Goal: Task Accomplishment & Management: Use online tool/utility

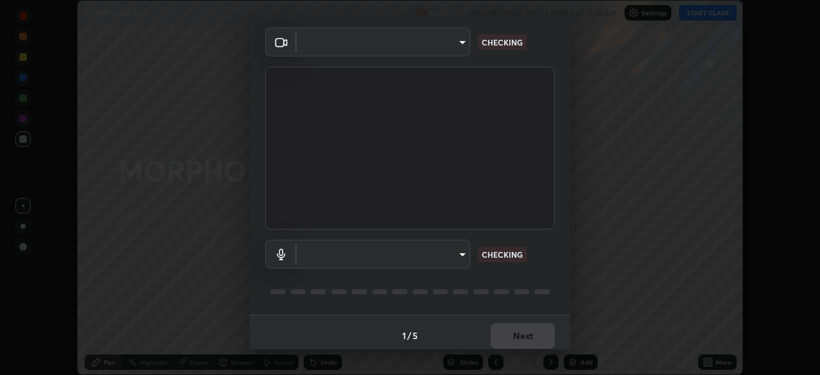
scroll to position [40, 0]
type input "51d019597c161c0694d5583d1f2c643560fde39fe8f4b4da8ea140d4d4830f4c"
type input "default"
click at [459, 253] on body "Erase all MORPHOLOGY 3 Recording WAS SCHEDULED TO START AT 11:10 AM Settings ST…" at bounding box center [410, 187] width 820 height 375
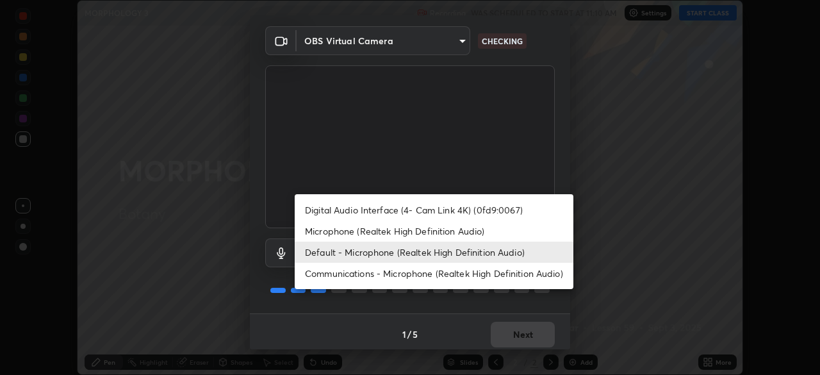
click at [466, 258] on li "Default - Microphone (Realtek High Definition Audio)" at bounding box center [434, 251] width 279 height 21
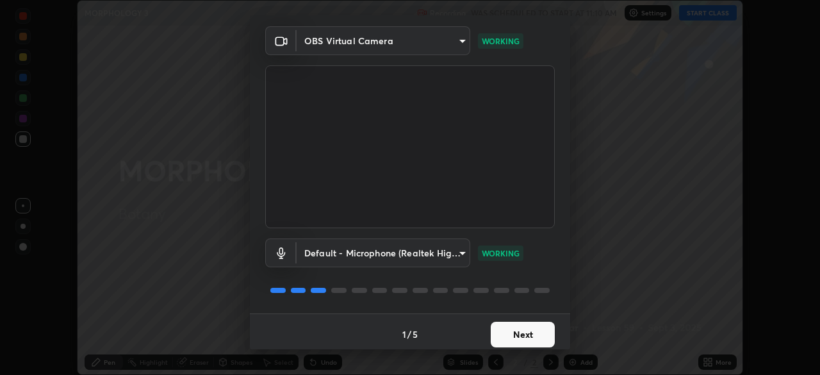
click at [542, 335] on button "Next" at bounding box center [523, 334] width 64 height 26
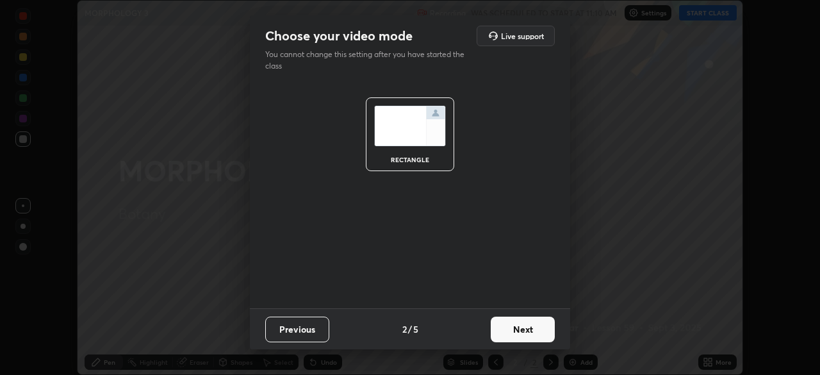
click at [543, 339] on button "Next" at bounding box center [523, 329] width 64 height 26
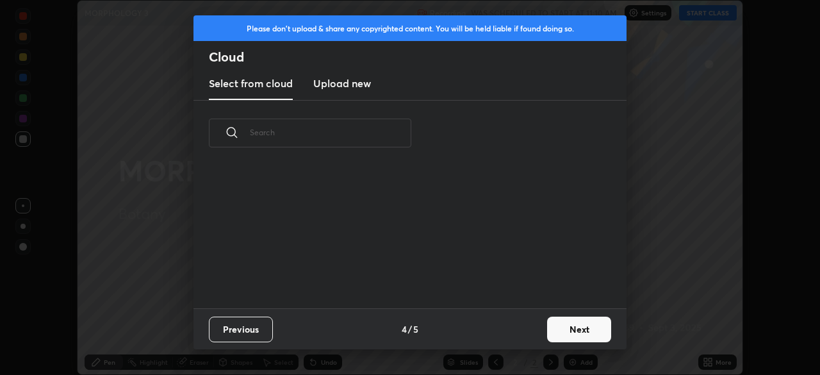
click at [550, 335] on button "Next" at bounding box center [579, 329] width 64 height 26
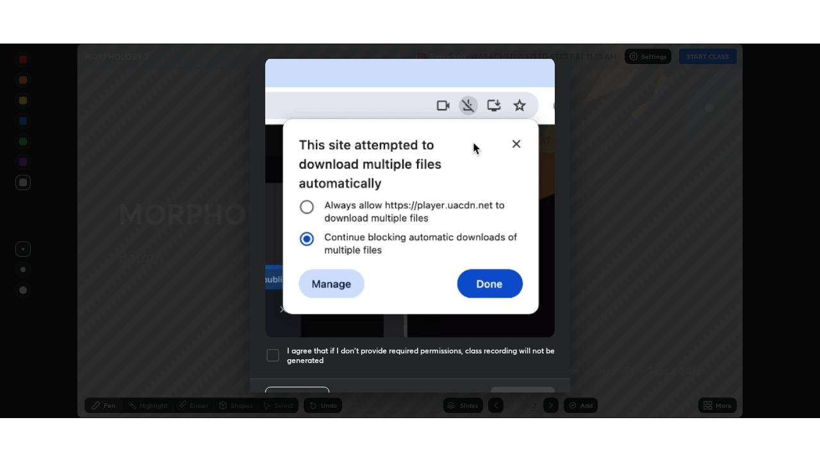
scroll to position [307, 0]
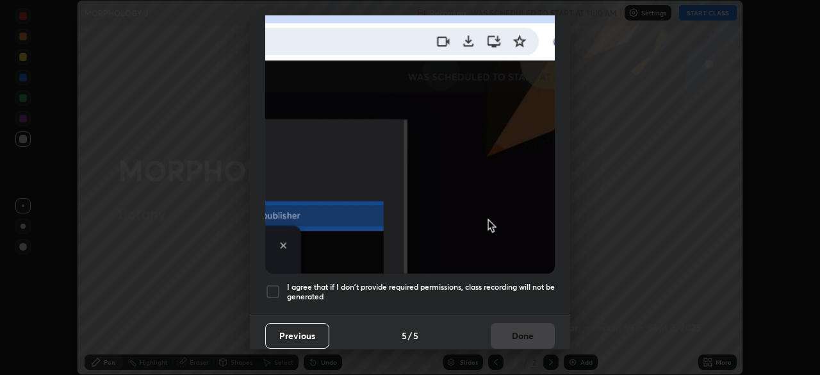
click at [512, 282] on h5 "I agree that if I don't provide required permissions, class recording will not …" at bounding box center [421, 292] width 268 height 20
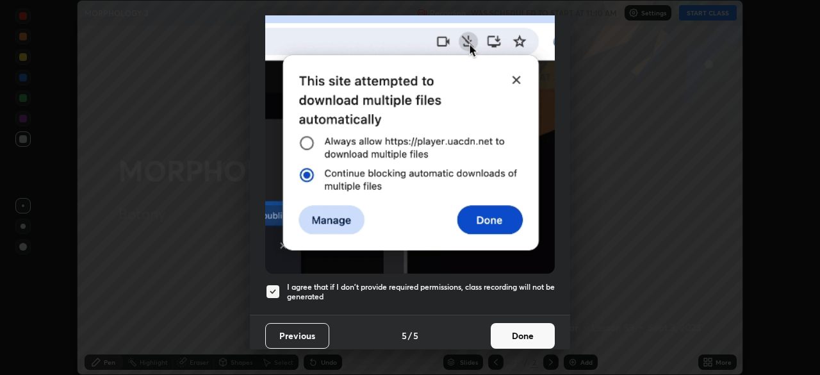
click at [525, 327] on button "Done" at bounding box center [523, 336] width 64 height 26
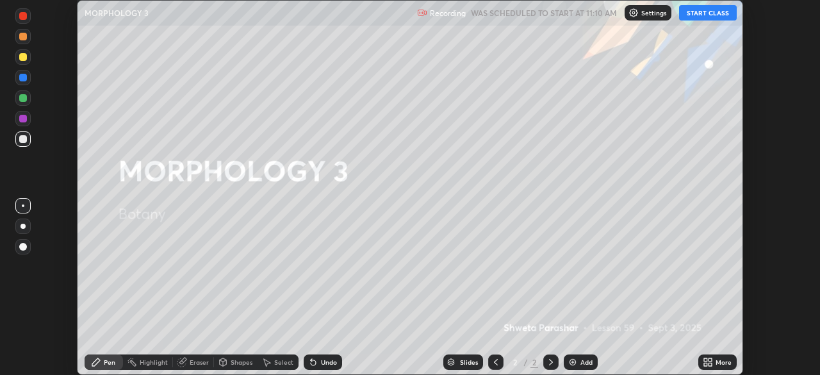
click at [702, 11] on button "START CLASS" at bounding box center [708, 12] width 58 height 15
click at [722, 361] on div "More" at bounding box center [723, 362] width 16 height 6
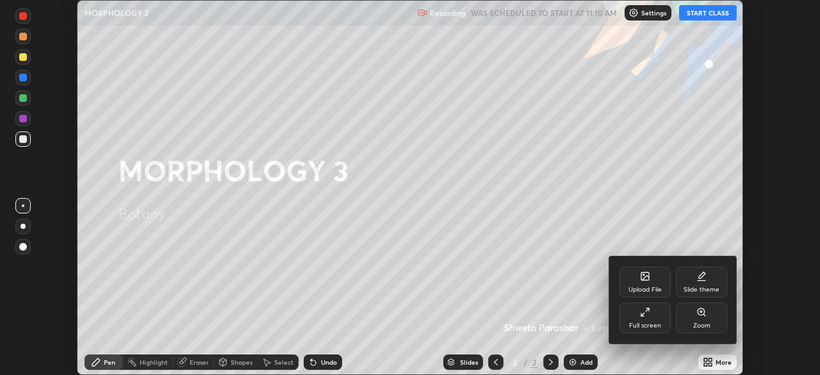
click at [657, 324] on div "Full screen" at bounding box center [645, 325] width 32 height 6
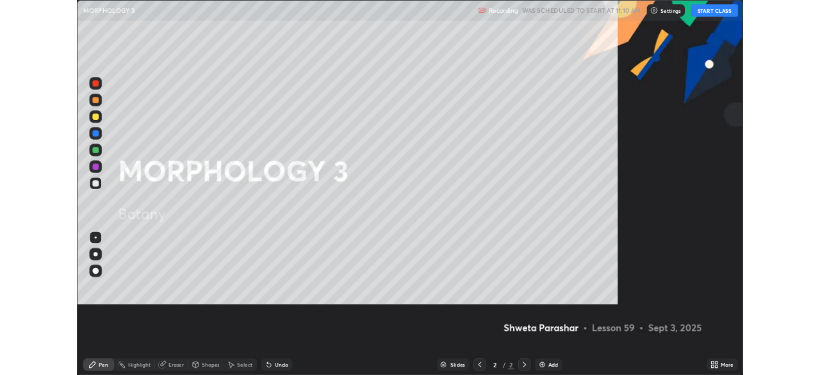
scroll to position [461, 820]
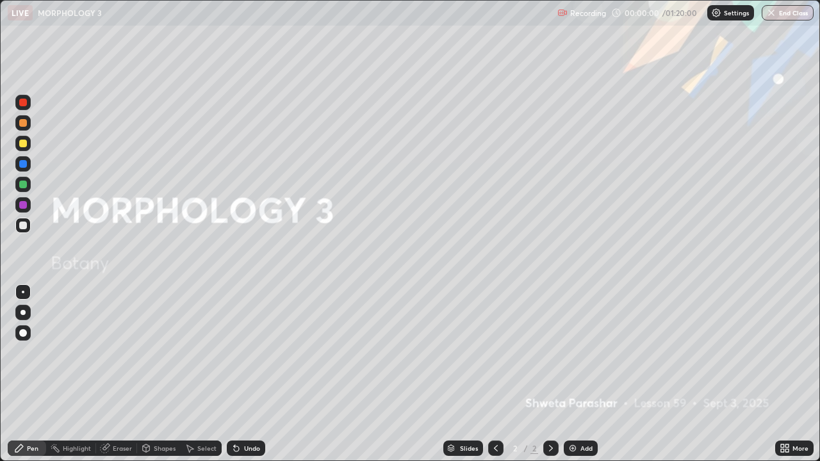
click at [591, 374] on div "Add" at bounding box center [586, 448] width 12 height 6
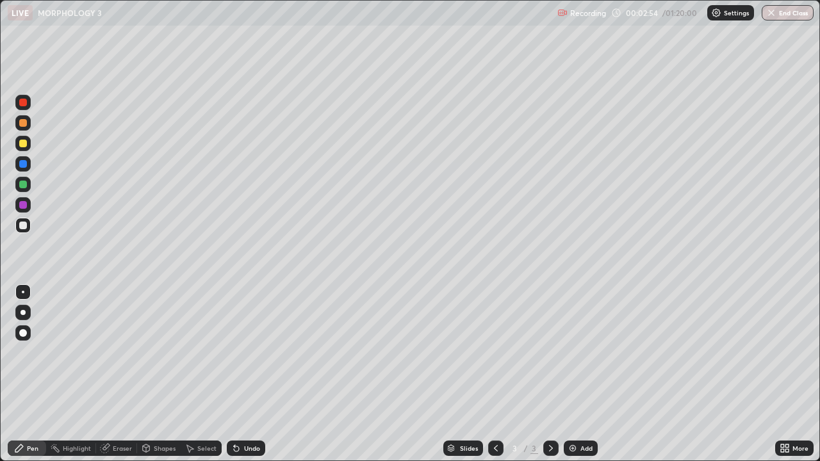
click at [30, 312] on div at bounding box center [22, 312] width 15 height 15
click at [24, 145] on div at bounding box center [23, 144] width 8 height 8
click at [23, 226] on div at bounding box center [23, 226] width 8 height 8
click at [244, 374] on div "Undo" at bounding box center [252, 448] width 16 height 6
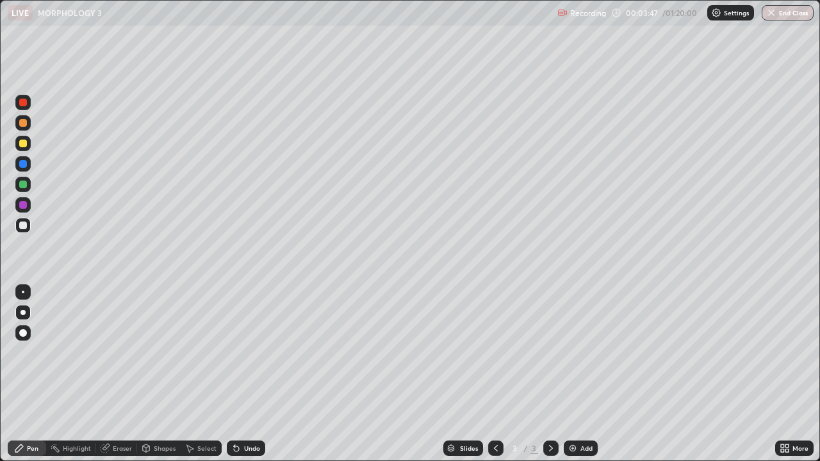
click at [245, 374] on div "Undo" at bounding box center [252, 448] width 16 height 6
click at [24, 203] on div at bounding box center [23, 205] width 8 height 8
click at [197, 374] on div "Select" at bounding box center [206, 448] width 19 height 6
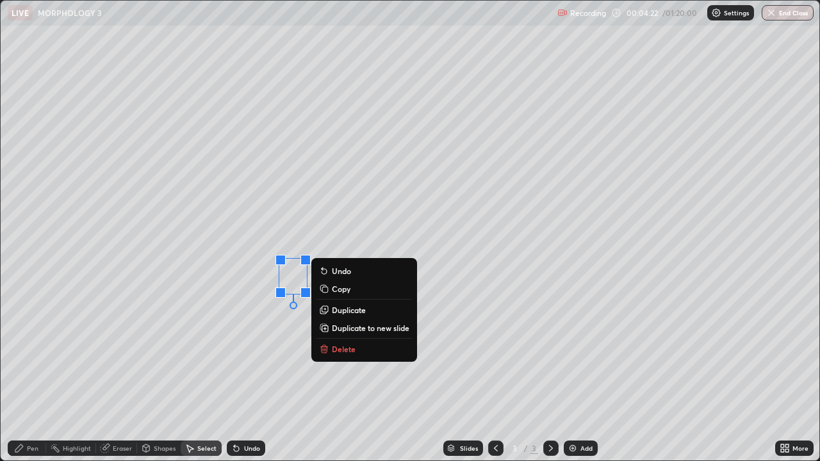
click at [277, 328] on div "0 ° Undo Copy Duplicate Duplicate to new slide Delete" at bounding box center [410, 231] width 818 height 460
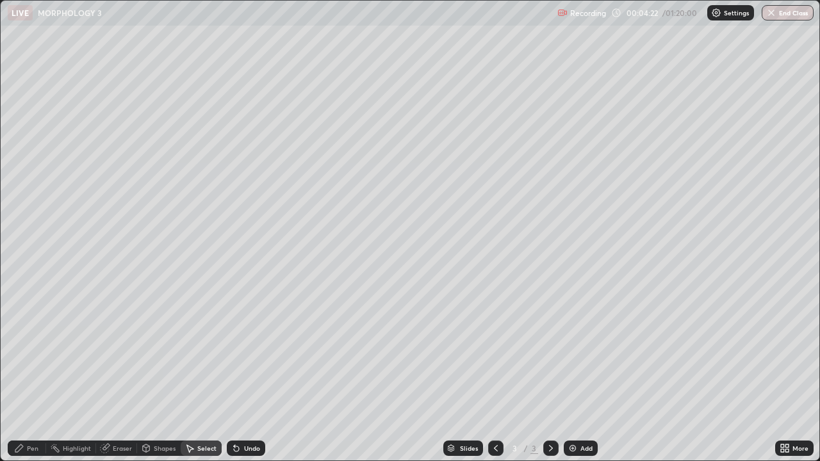
click at [32, 374] on div "Pen" at bounding box center [33, 448] width 12 height 6
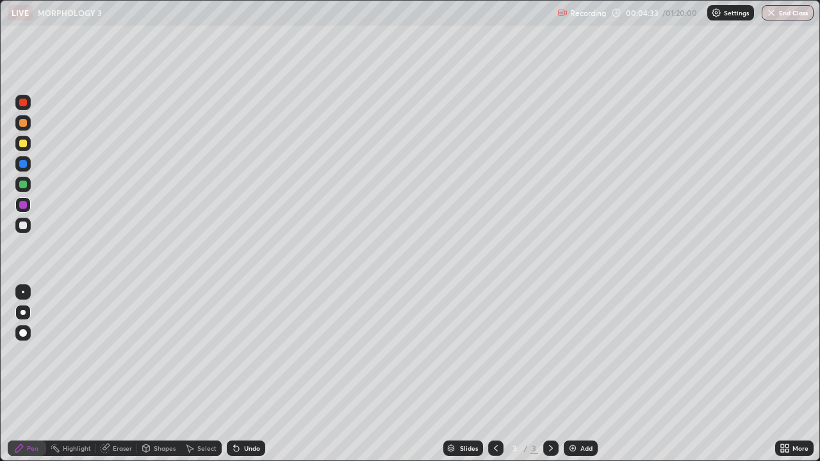
click at [22, 183] on div at bounding box center [23, 185] width 8 height 8
click at [794, 374] on div "More" at bounding box center [800, 448] width 16 height 6
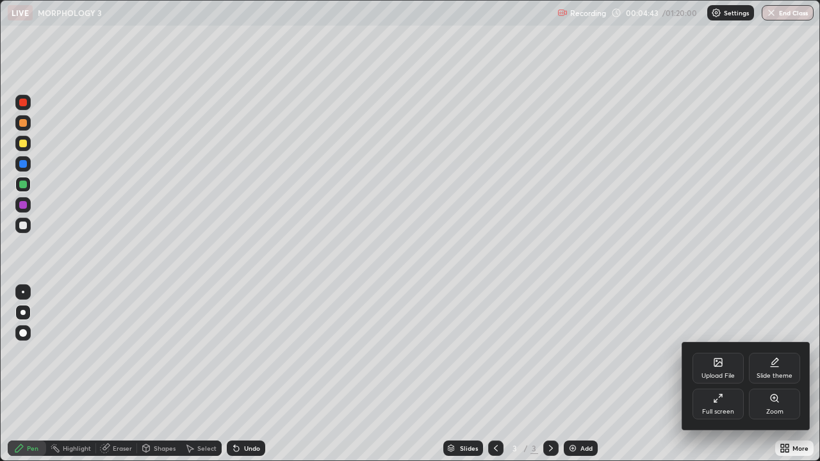
click at [724, 374] on div "Full screen" at bounding box center [717, 404] width 51 height 31
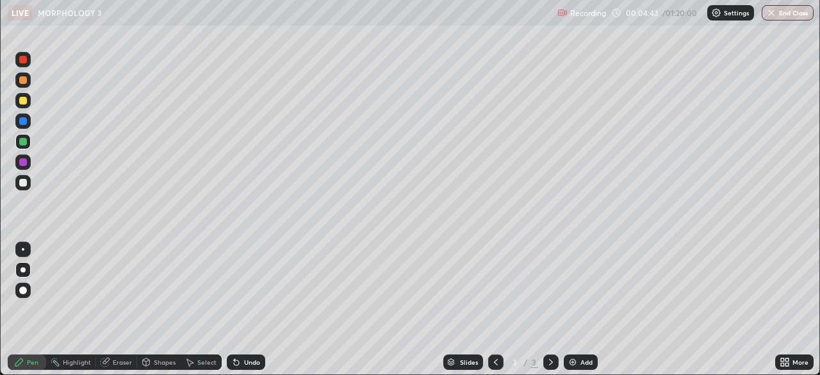
scroll to position [63662, 63217]
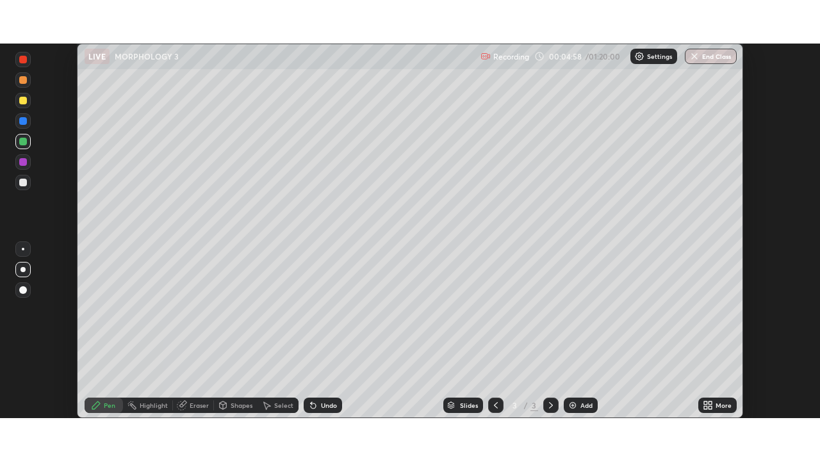
scroll to position [375, 820]
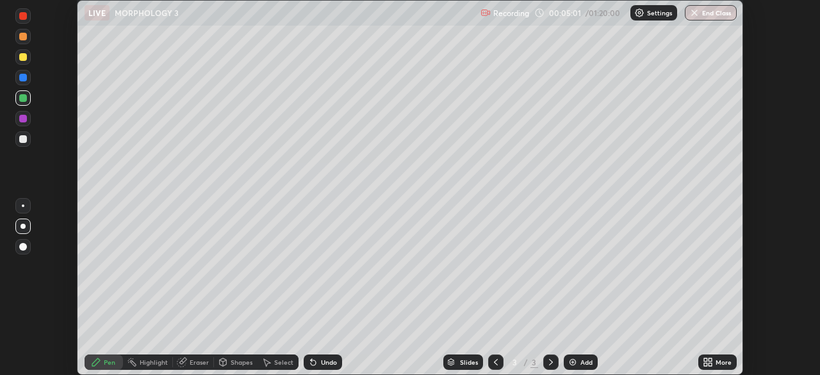
click at [711, 362] on icon at bounding box center [707, 362] width 10 height 10
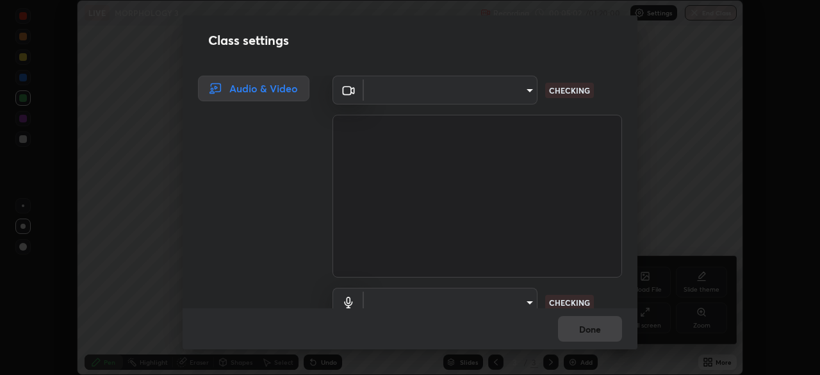
type input "51d019597c161c0694d5583d1f2c643560fde39fe8f4b4da8ea140d4d4830f4c"
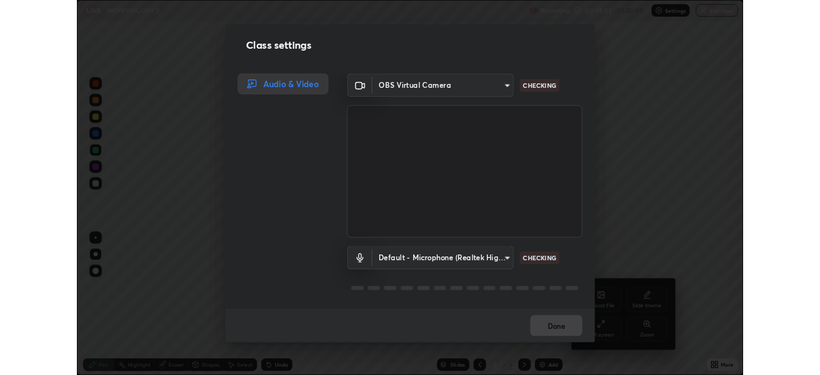
scroll to position [1, 0]
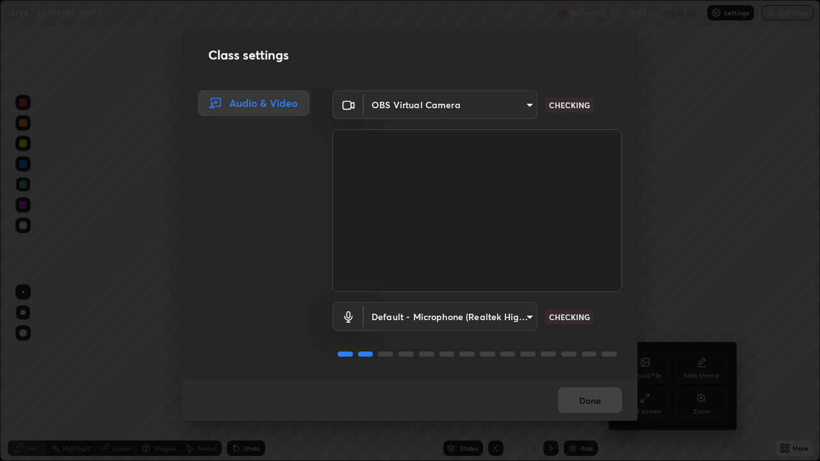
click at [512, 321] on body "Erase all LIVE MORPHOLOGY 3 Recording 00:05:03 / 01:20:00 Settings End Class Se…" at bounding box center [410, 230] width 820 height 461
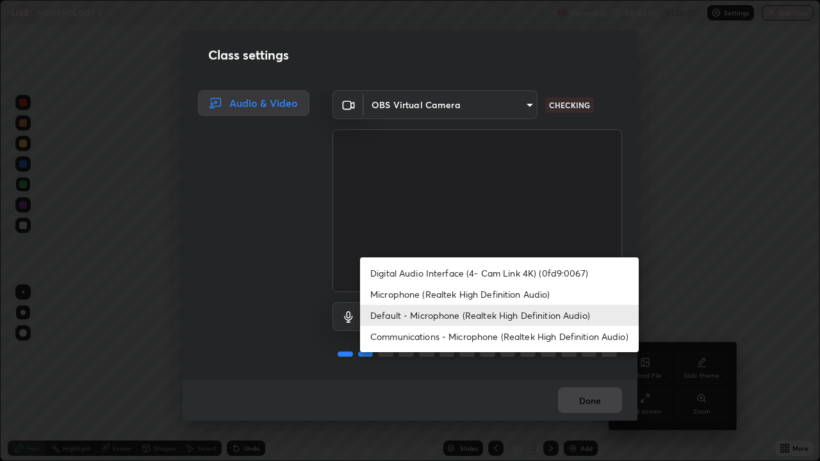
click at [505, 297] on li "Microphone (Realtek High Definition Audio)" at bounding box center [499, 294] width 279 height 21
type input "c6780f4c857a8b81e5497564d4ed67de36d612a8279d52ba4dbf449da7be3efb"
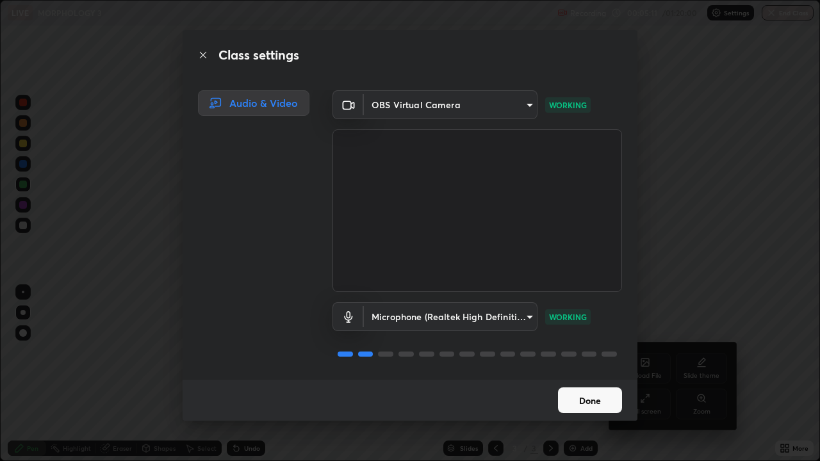
click at [581, 374] on button "Done" at bounding box center [590, 400] width 64 height 26
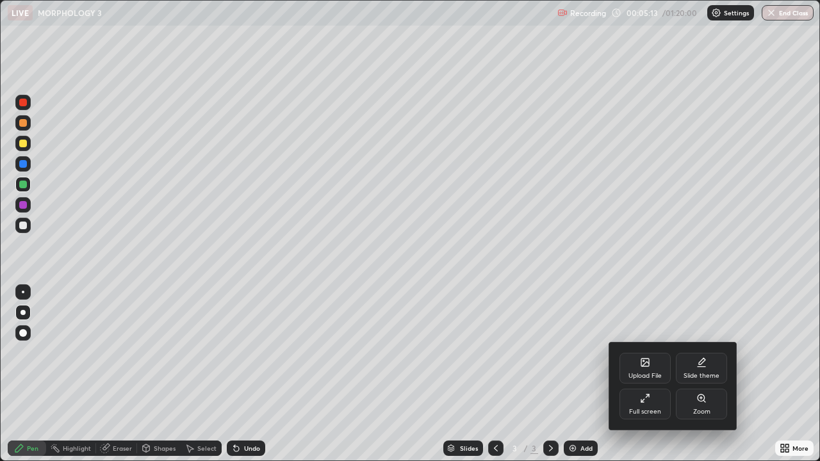
click at [779, 374] on div at bounding box center [410, 230] width 820 height 461
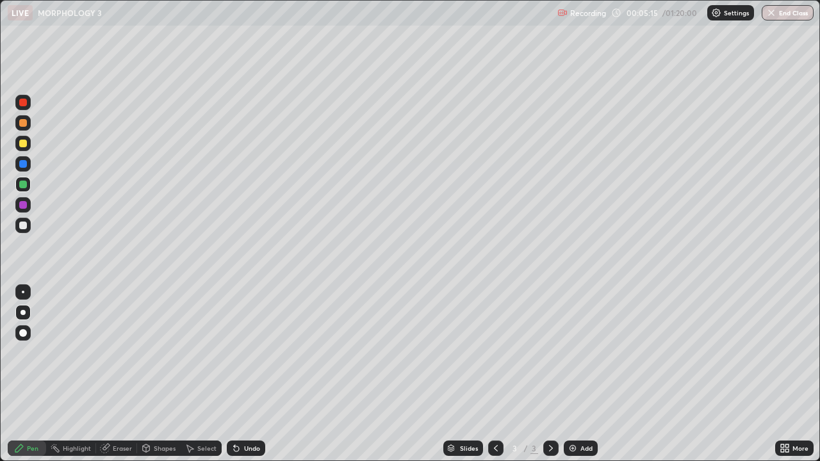
click at [26, 224] on div at bounding box center [23, 226] width 8 height 8
click at [198, 374] on div "Select" at bounding box center [206, 448] width 19 height 6
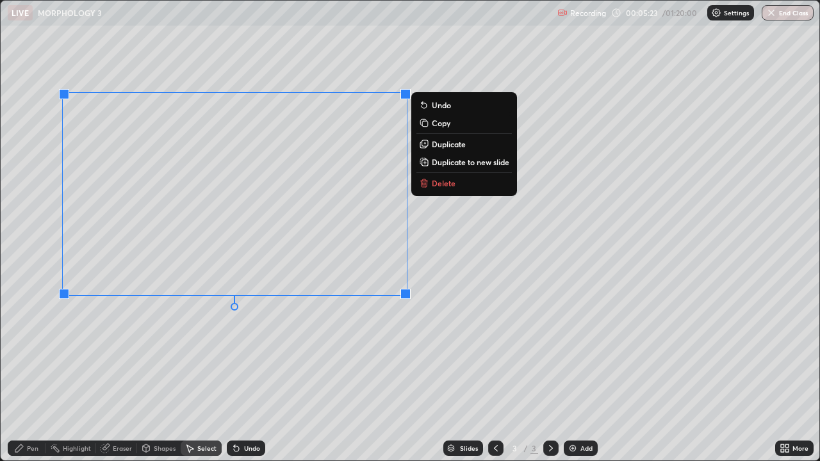
click at [143, 345] on div "0 ° Undo Copy Duplicate Duplicate to new slide Delete" at bounding box center [410, 231] width 818 height 460
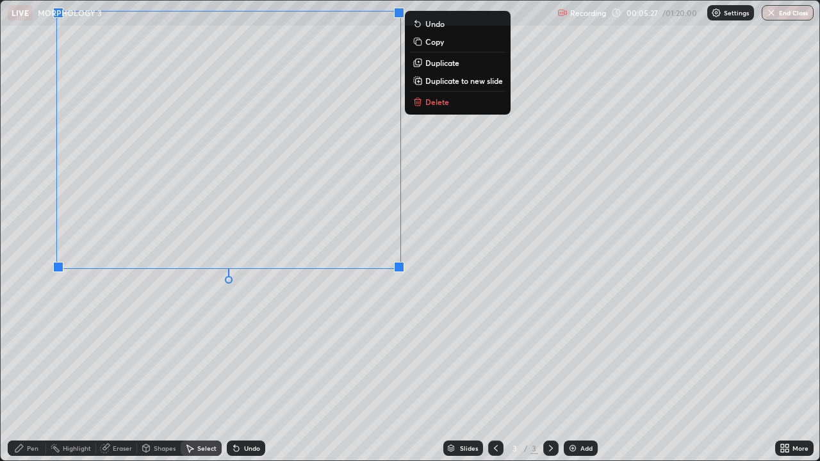
click at [113, 335] on div "0 ° Undo Copy Duplicate Duplicate to new slide Delete" at bounding box center [410, 231] width 818 height 460
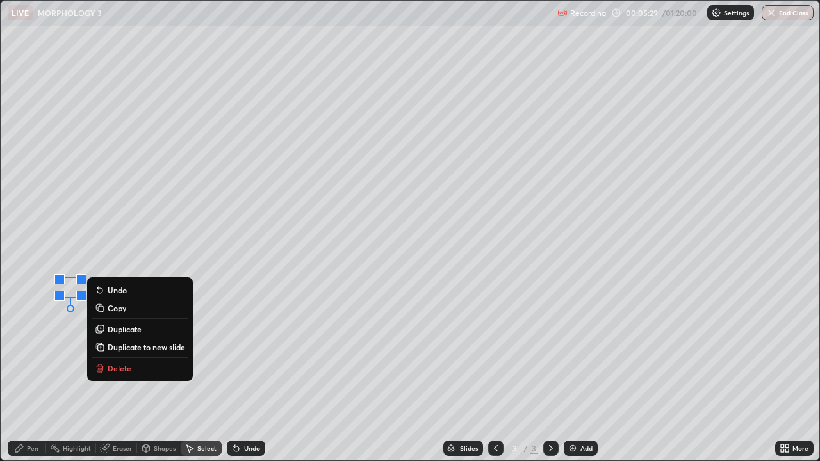
click at [65, 374] on div "0 ° Undo Copy Duplicate Duplicate to new slide Delete" at bounding box center [410, 231] width 818 height 460
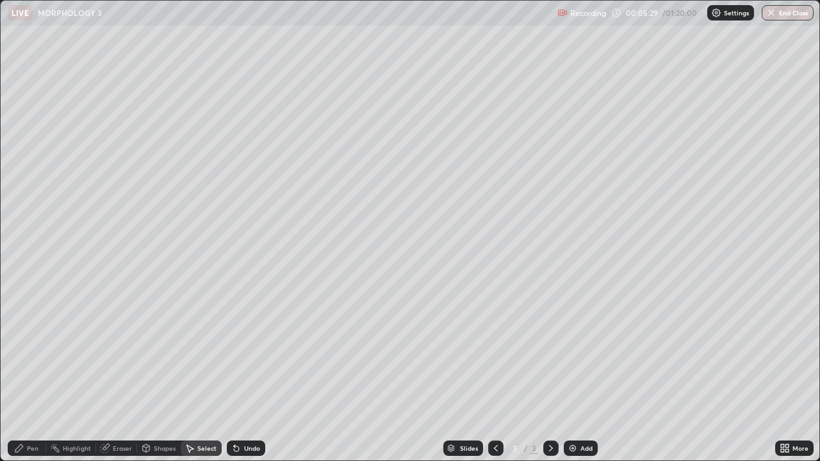
click at [26, 374] on div "Pen" at bounding box center [27, 448] width 38 height 15
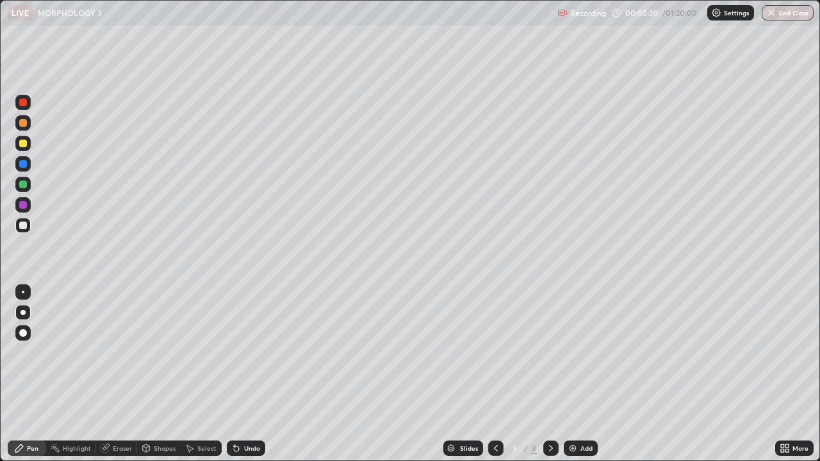
click at [16, 207] on div at bounding box center [22, 204] width 15 height 15
click at [22, 226] on div at bounding box center [23, 226] width 8 height 8
click at [793, 374] on div "More" at bounding box center [800, 448] width 16 height 6
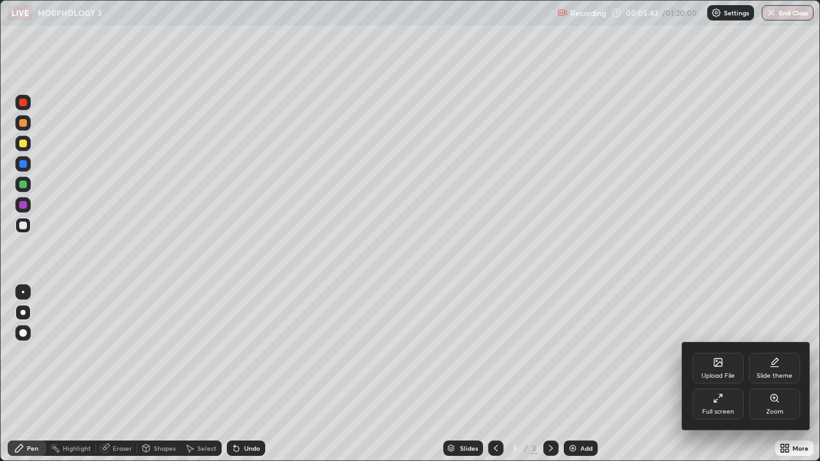
click at [722, 374] on div "Full screen" at bounding box center [717, 404] width 51 height 31
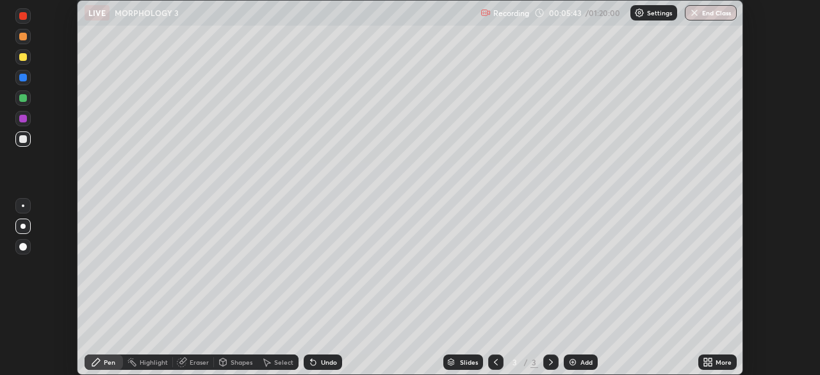
scroll to position [63662, 63217]
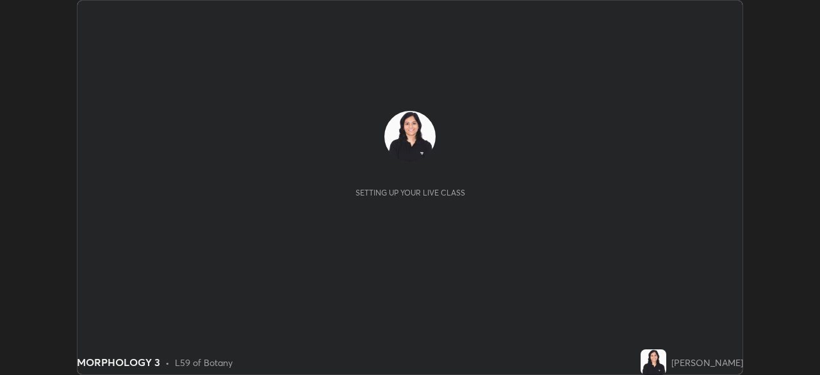
scroll to position [375, 820]
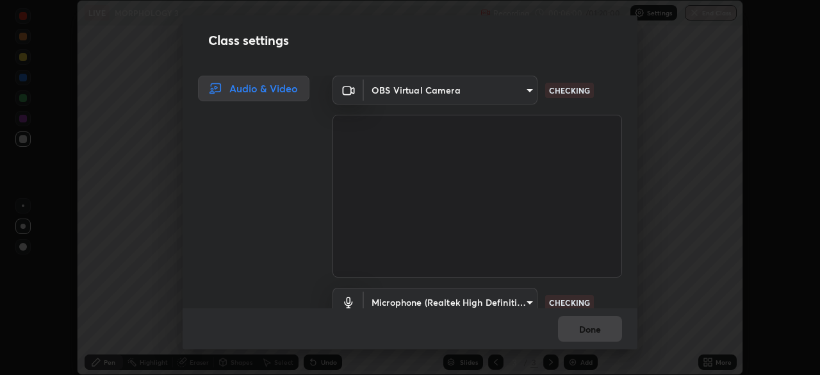
click at [519, 300] on body "Erase all LIVE MORPHOLOGY 3 Recording 00:06:00 / 01:20:00 Settings End Class Se…" at bounding box center [410, 187] width 820 height 375
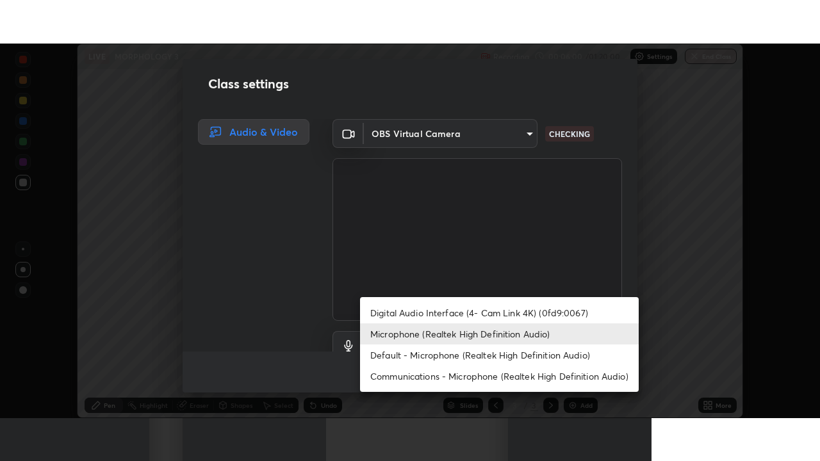
scroll to position [12, 0]
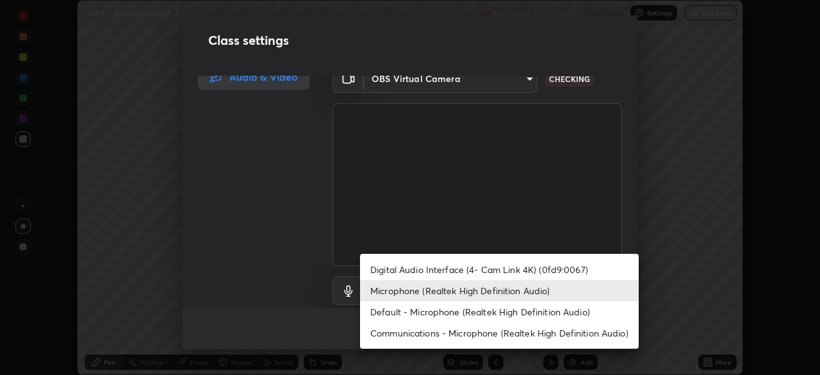
click at [445, 332] on li "Communications - Microphone (Realtek High Definition Audio)" at bounding box center [499, 332] width 279 height 21
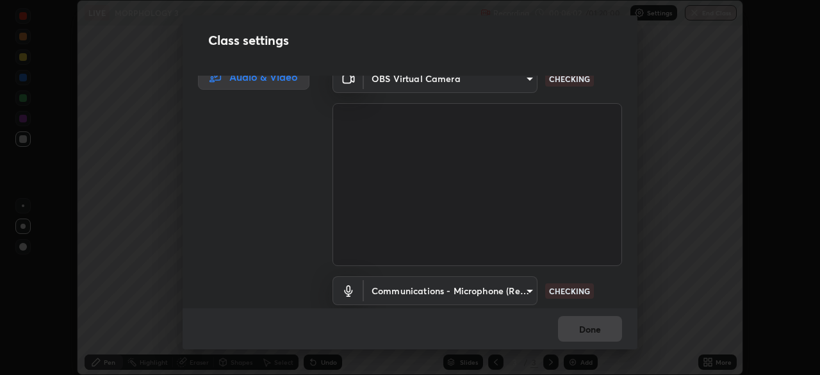
type input "communications"
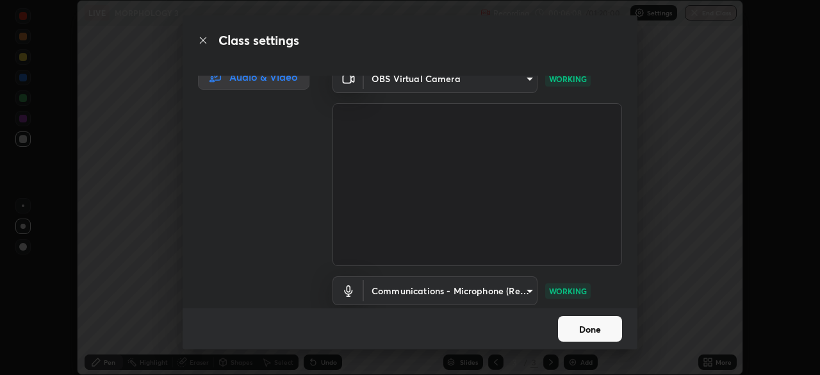
click at [581, 329] on button "Done" at bounding box center [590, 329] width 64 height 26
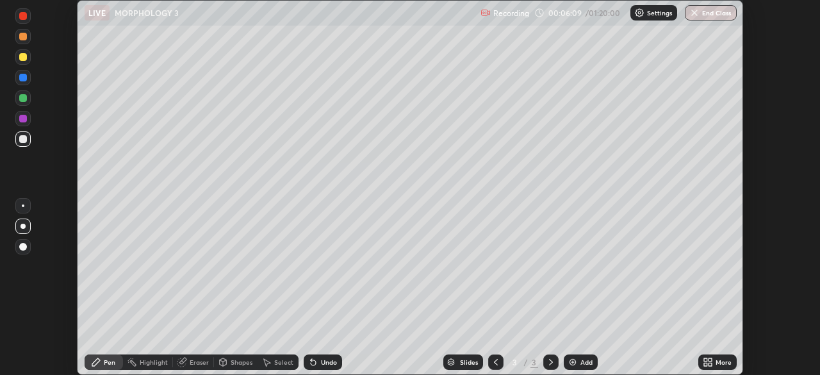
click at [710, 364] on icon at bounding box center [709, 363] width 3 height 3
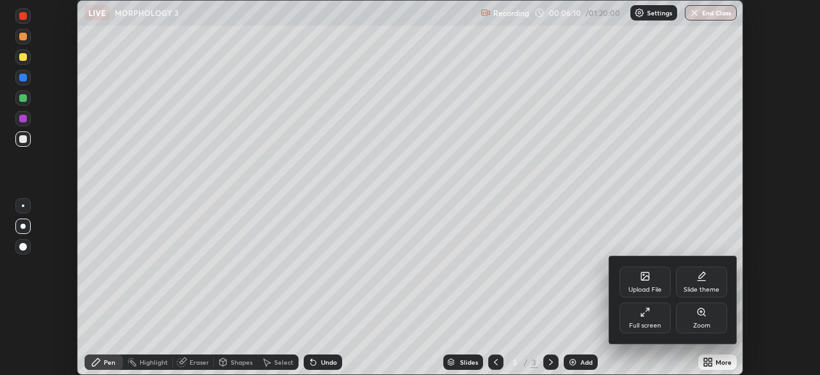
click at [638, 317] on div "Full screen" at bounding box center [644, 317] width 51 height 31
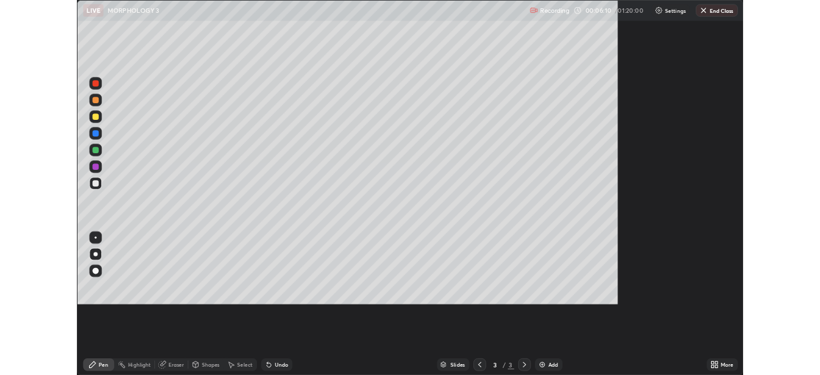
scroll to position [461, 820]
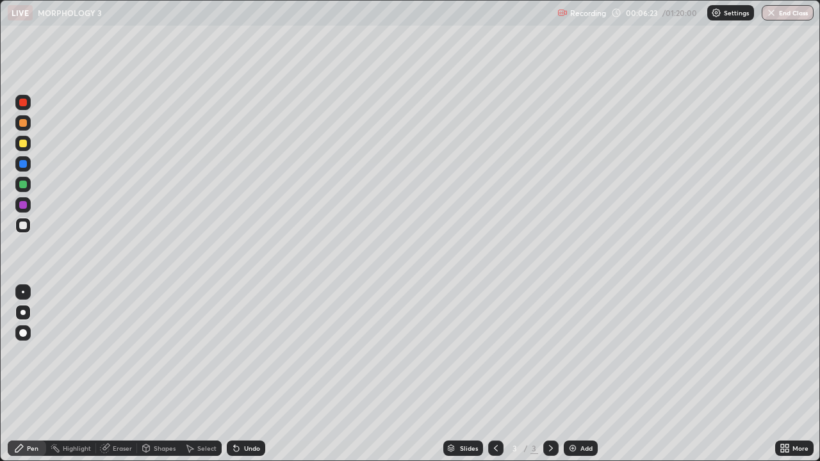
click at [20, 208] on div at bounding box center [23, 205] width 8 height 8
click at [24, 183] on div at bounding box center [23, 185] width 8 height 8
click at [23, 100] on div at bounding box center [23, 103] width 8 height 8
click at [24, 145] on div at bounding box center [23, 144] width 8 height 8
click at [199, 374] on div "Select" at bounding box center [206, 448] width 19 height 6
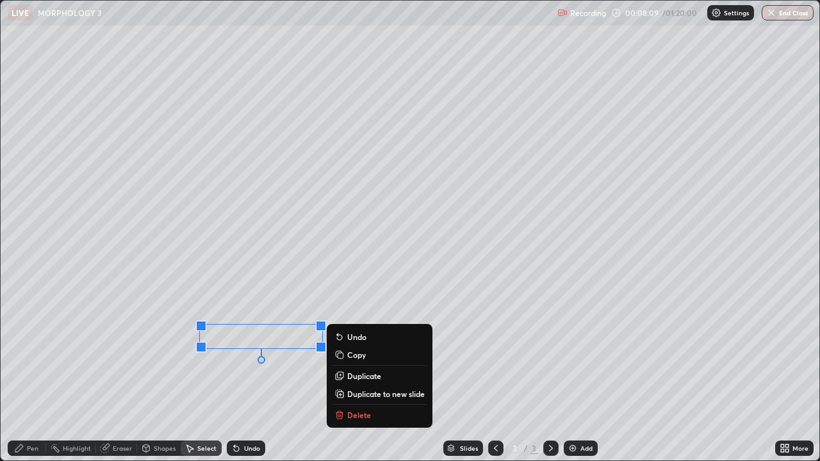
click at [225, 374] on div "0 ° Undo Copy Duplicate Duplicate to new slide Delete" at bounding box center [410, 231] width 818 height 460
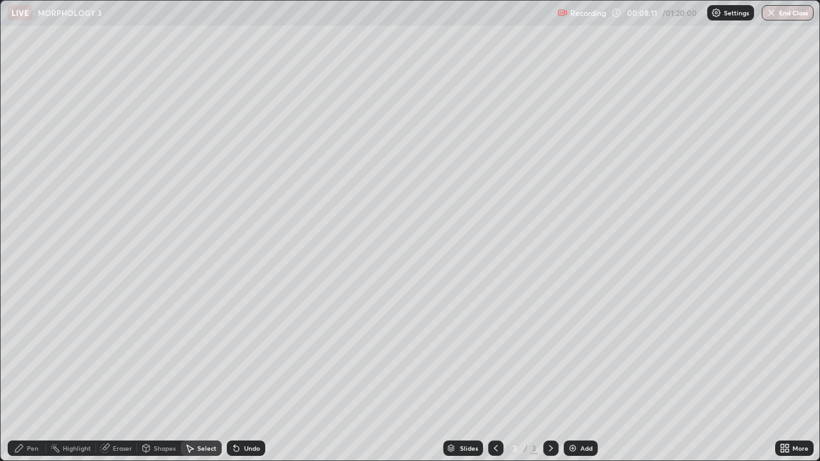
click at [24, 374] on icon at bounding box center [19, 448] width 10 height 10
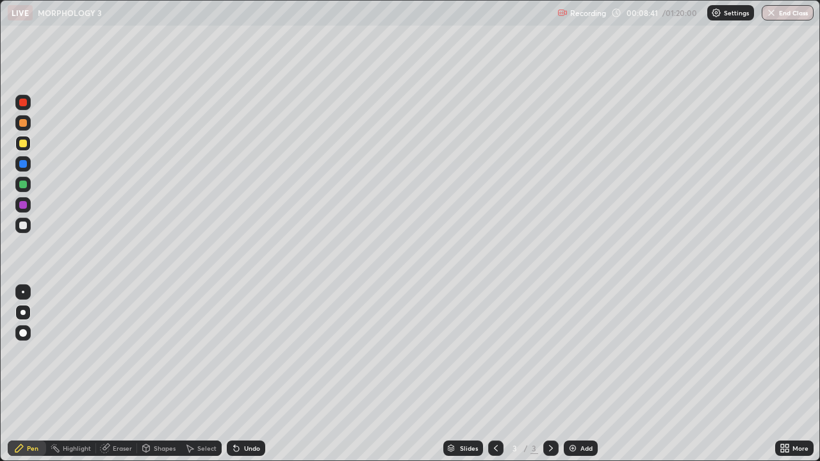
click at [27, 168] on div at bounding box center [22, 163] width 15 height 15
click at [28, 205] on div at bounding box center [22, 204] width 15 height 15
click at [248, 374] on div "Undo" at bounding box center [246, 448] width 38 height 15
click at [163, 374] on div "Shapes" at bounding box center [159, 448] width 44 height 15
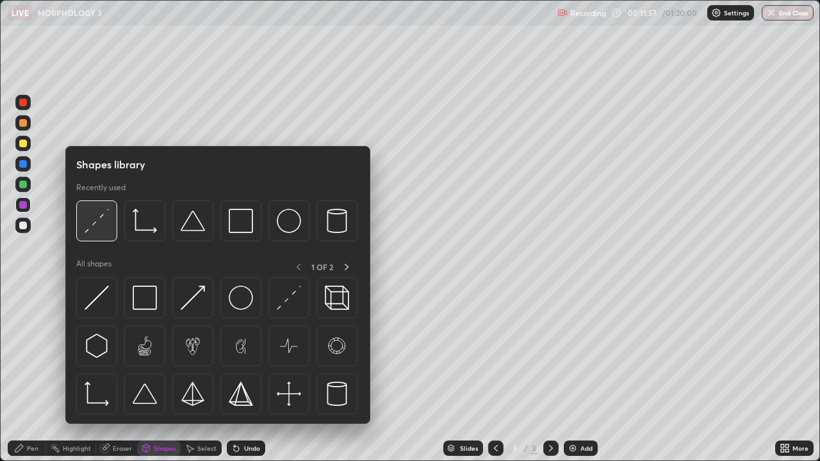
click at [101, 227] on img at bounding box center [97, 221] width 24 height 24
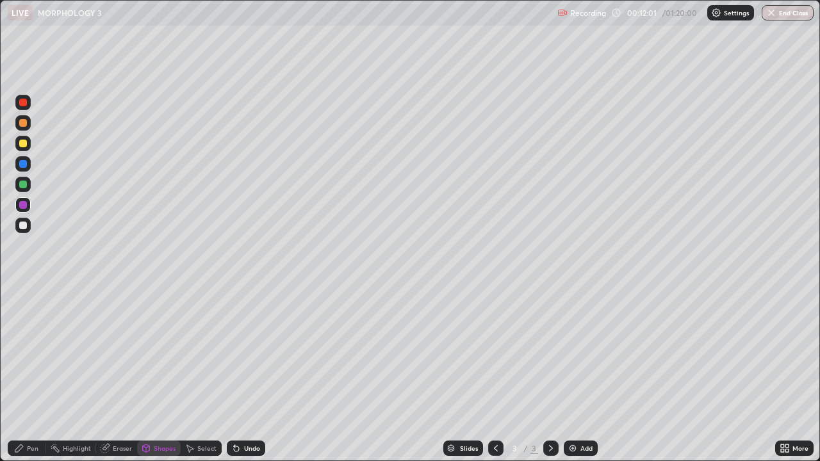
click at [204, 374] on div "Select" at bounding box center [206, 448] width 19 height 6
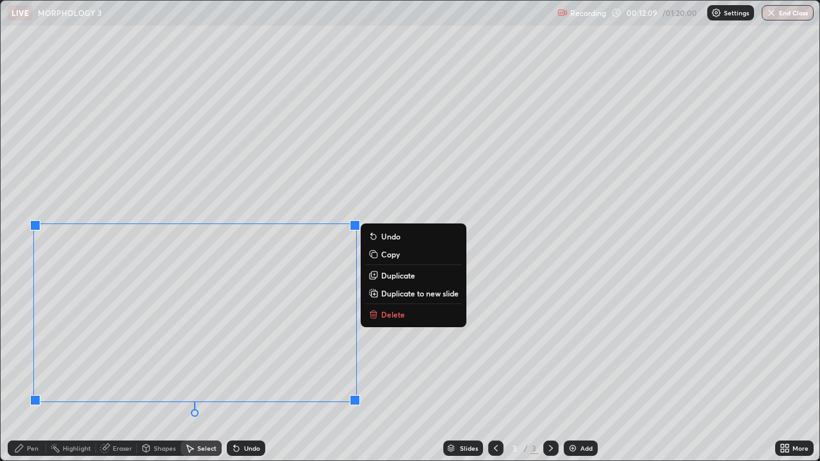
click at [405, 374] on div "0 ° Undo Copy Duplicate Duplicate to new slide Delete" at bounding box center [410, 231] width 818 height 460
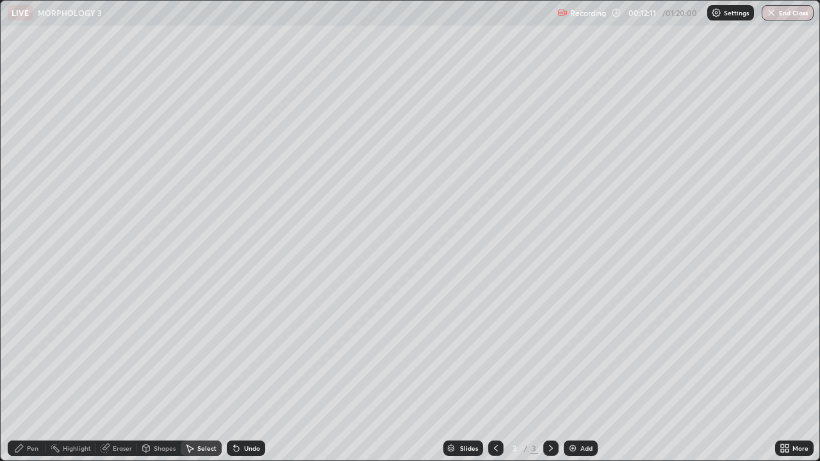
click at [34, 374] on div "Pen" at bounding box center [33, 448] width 12 height 6
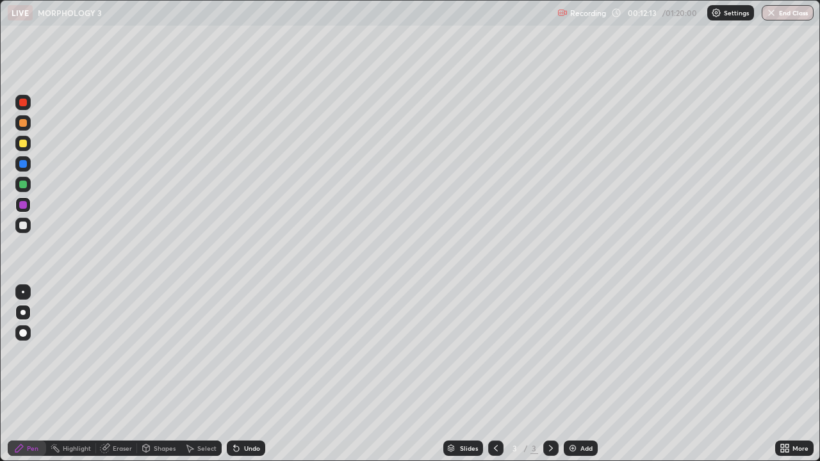
click at [22, 125] on div at bounding box center [23, 123] width 8 height 8
click at [29, 209] on div at bounding box center [22, 204] width 15 height 15
click at [677, 374] on div "Slides 3 / 3 Add" at bounding box center [520, 448] width 510 height 26
click at [577, 374] on div "Add" at bounding box center [581, 448] width 34 height 15
click at [793, 374] on div "More" at bounding box center [794, 448] width 38 height 15
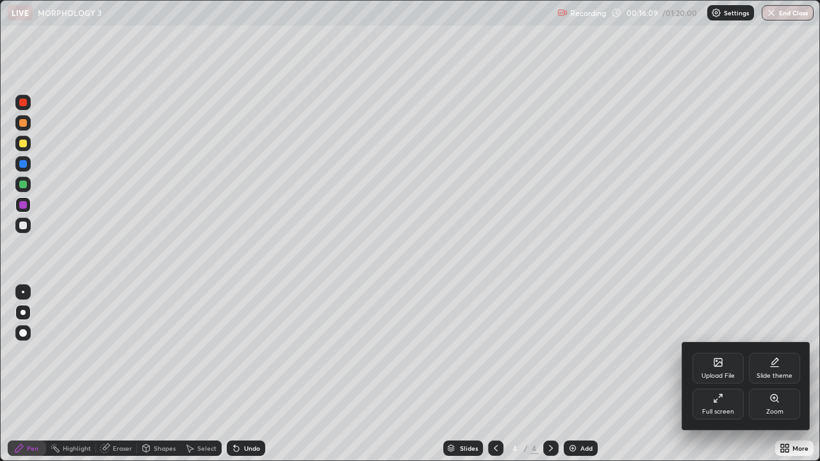
click at [726, 374] on div "Full screen" at bounding box center [717, 404] width 51 height 31
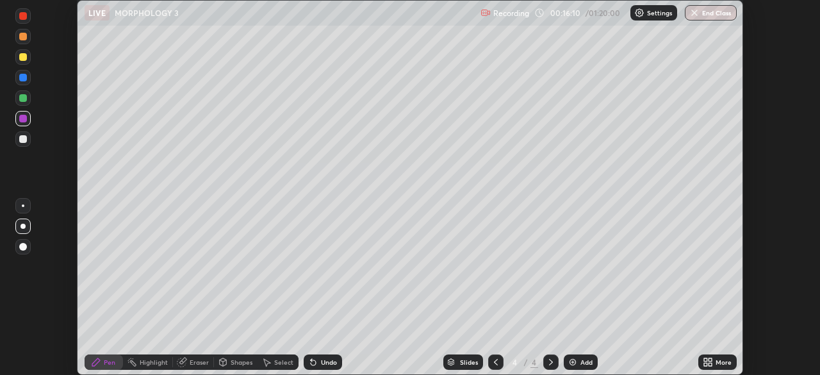
scroll to position [63662, 63217]
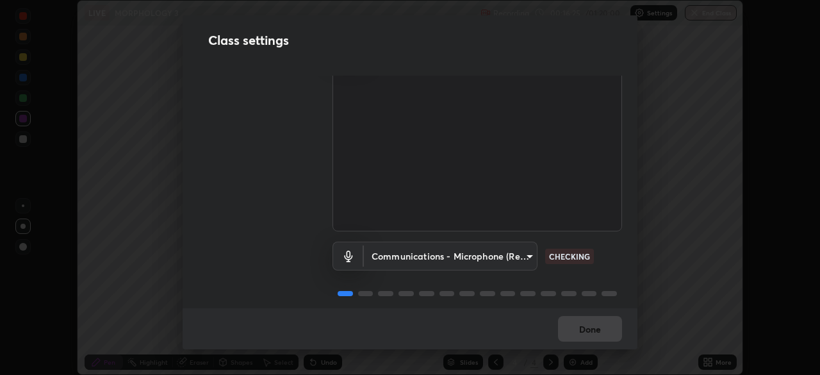
scroll to position [58, 0]
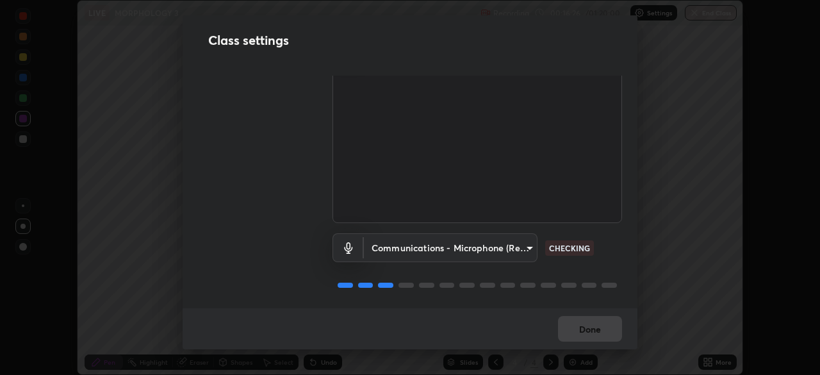
click at [526, 243] on body "Erase all LIVE MORPHOLOGY 3 Recording 00:16:26 / 01:20:00 Settings End Class Se…" at bounding box center [410, 187] width 820 height 375
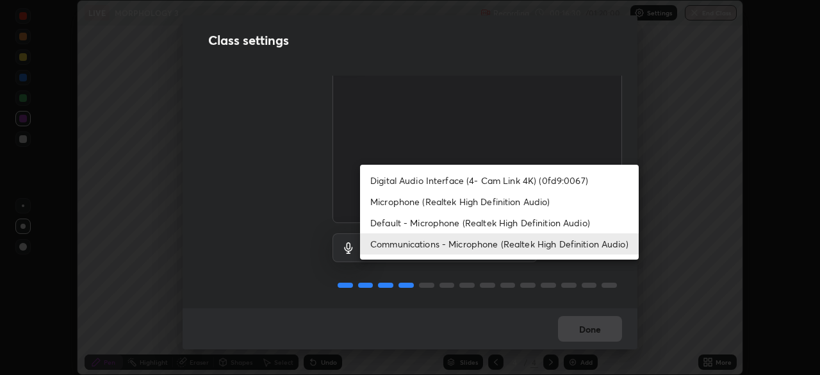
click at [516, 312] on div at bounding box center [410, 187] width 820 height 375
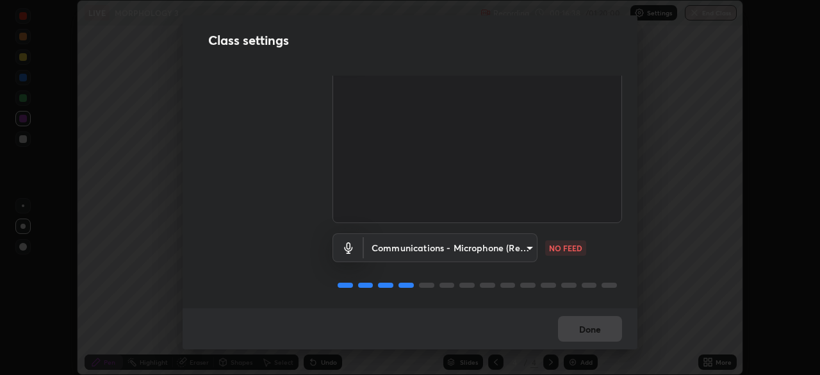
click at [518, 243] on body "Erase all LIVE MORPHOLOGY 3 Recording 00:16:38 / 01:20:00 Settings End Class Se…" at bounding box center [410, 187] width 820 height 375
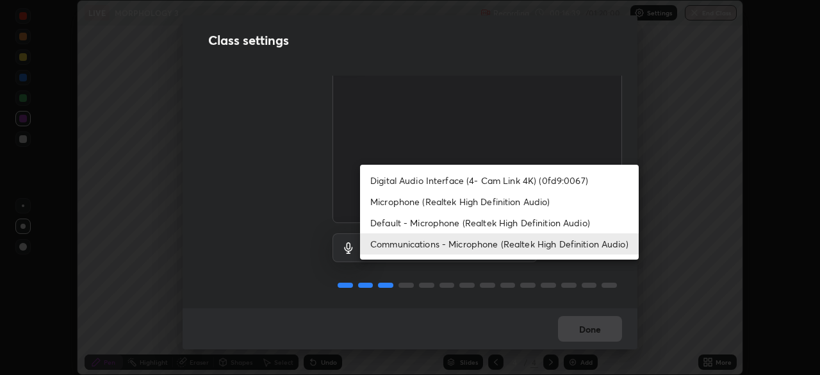
click at [421, 204] on li "Microphone (Realtek High Definition Audio)" at bounding box center [499, 201] width 279 height 21
type input "c6780f4c857a8b81e5497564d4ed67de36d612a8279d52ba4dbf449da7be3efb"
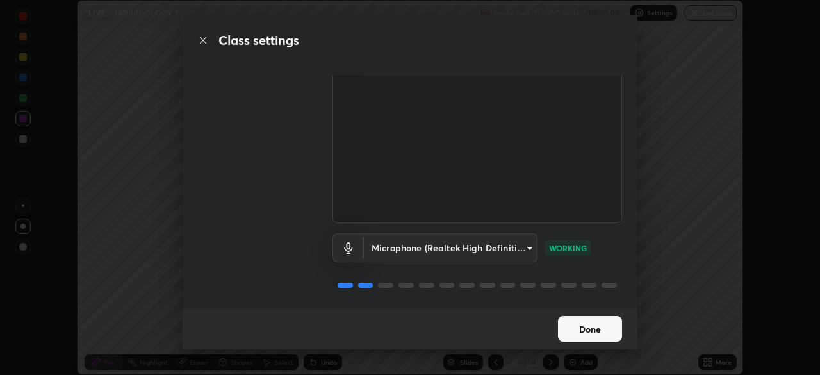
click at [580, 330] on button "Done" at bounding box center [590, 329] width 64 height 26
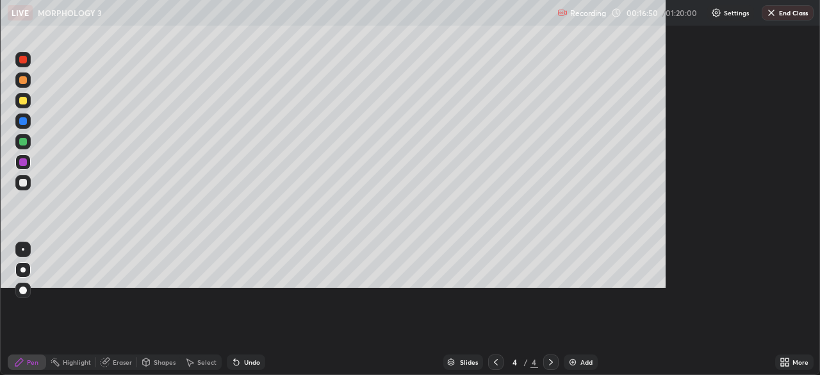
scroll to position [461, 820]
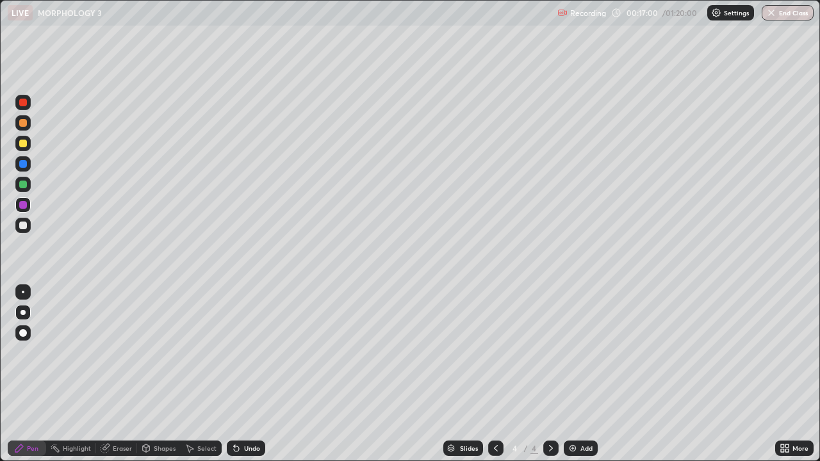
click at [25, 227] on div at bounding box center [23, 226] width 8 height 8
click at [22, 145] on div at bounding box center [23, 144] width 8 height 8
click at [26, 167] on div at bounding box center [22, 163] width 15 height 15
click at [23, 185] on div at bounding box center [23, 185] width 8 height 8
click at [26, 225] on div at bounding box center [23, 226] width 8 height 8
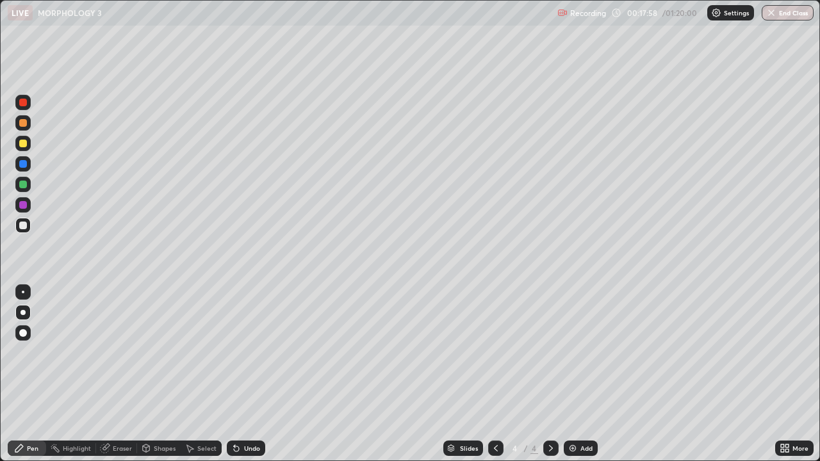
click at [26, 206] on div at bounding box center [23, 205] width 8 height 8
click at [22, 183] on div at bounding box center [23, 185] width 8 height 8
click at [21, 223] on div at bounding box center [23, 226] width 8 height 8
click at [19, 183] on div at bounding box center [23, 185] width 8 height 8
click at [23, 224] on div at bounding box center [23, 226] width 8 height 8
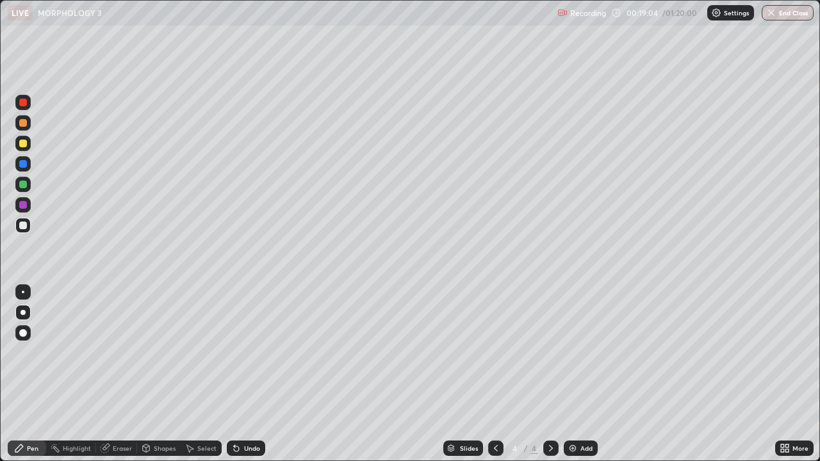
click at [24, 186] on div at bounding box center [23, 185] width 8 height 8
click at [22, 182] on div at bounding box center [23, 185] width 8 height 8
click at [22, 220] on div at bounding box center [22, 225] width 15 height 15
click at [24, 205] on div at bounding box center [23, 205] width 8 height 8
click at [24, 161] on div at bounding box center [23, 164] width 8 height 8
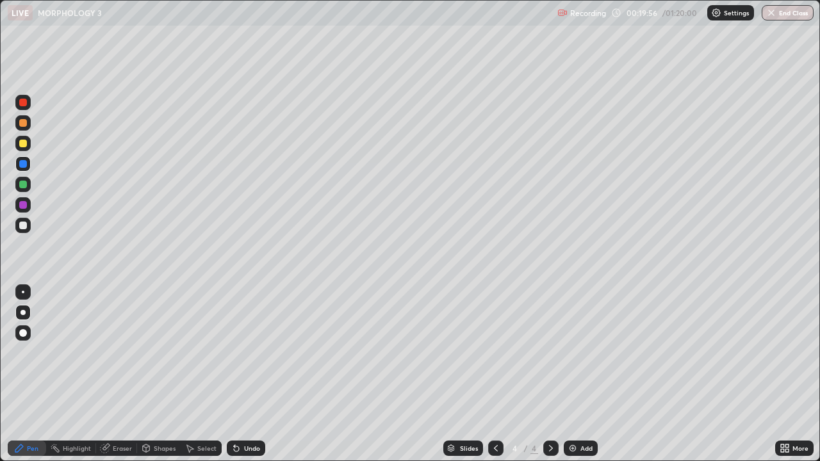
click at [26, 186] on div at bounding box center [23, 185] width 8 height 8
click at [23, 223] on div at bounding box center [23, 226] width 8 height 8
click at [21, 186] on div at bounding box center [23, 185] width 8 height 8
click at [28, 227] on div at bounding box center [22, 225] width 15 height 15
click at [499, 374] on div at bounding box center [495, 448] width 15 height 15
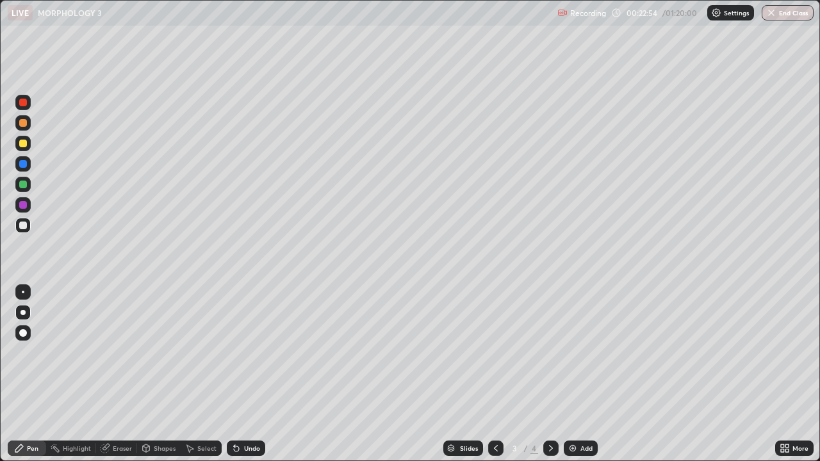
click at [548, 374] on icon at bounding box center [551, 448] width 10 height 10
click at [494, 374] on icon at bounding box center [496, 448] width 10 height 10
click at [556, 374] on div at bounding box center [550, 448] width 15 height 15
click at [583, 374] on div "Add" at bounding box center [586, 448] width 12 height 6
click at [23, 185] on div at bounding box center [23, 185] width 8 height 8
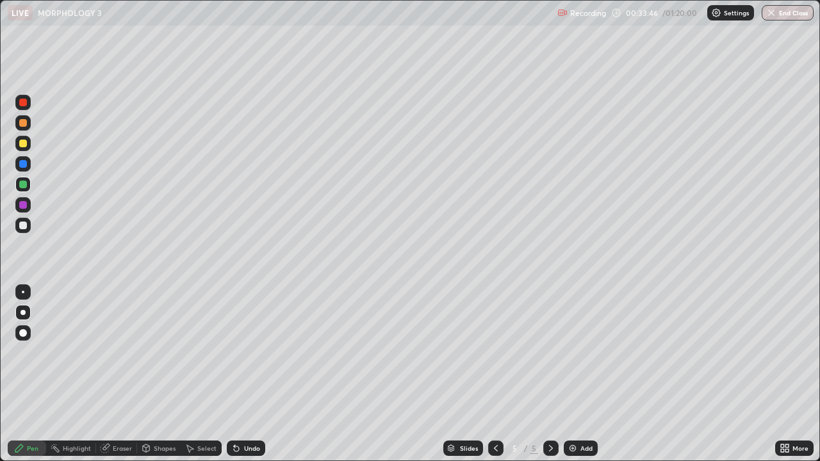
click at [21, 207] on div at bounding box center [23, 205] width 8 height 8
click at [24, 145] on div at bounding box center [23, 144] width 8 height 8
click at [25, 183] on div at bounding box center [23, 185] width 8 height 8
click at [26, 228] on div at bounding box center [23, 226] width 8 height 8
click at [30, 184] on div at bounding box center [22, 184] width 15 height 15
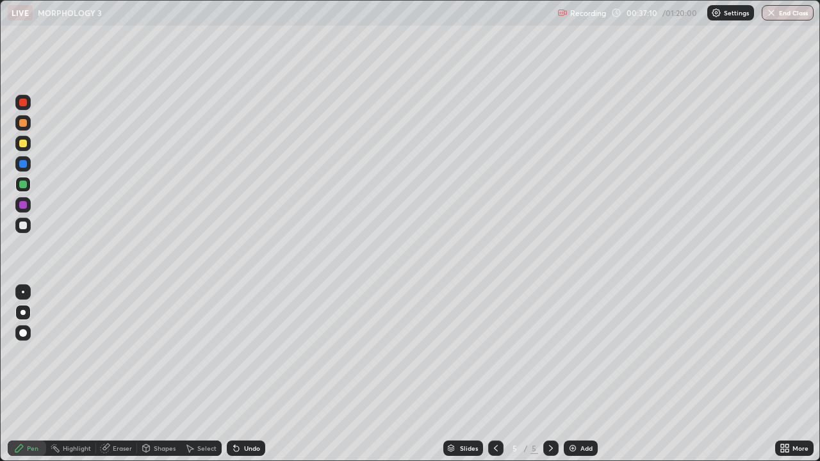
click at [18, 207] on div at bounding box center [22, 204] width 15 height 15
click at [20, 122] on div at bounding box center [23, 123] width 8 height 8
click at [29, 188] on div at bounding box center [22, 184] width 15 height 15
click at [244, 374] on div "Undo" at bounding box center [246, 448] width 38 height 15
click at [795, 374] on div "More" at bounding box center [794, 448] width 38 height 15
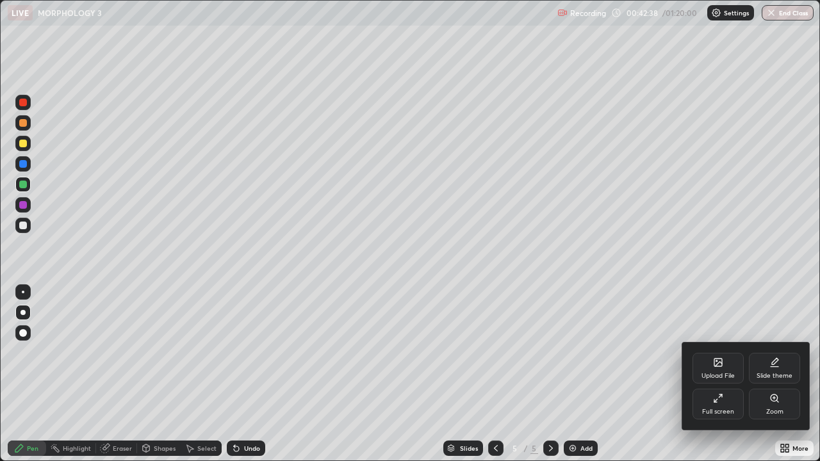
click at [724, 374] on div "Full screen" at bounding box center [718, 412] width 32 height 6
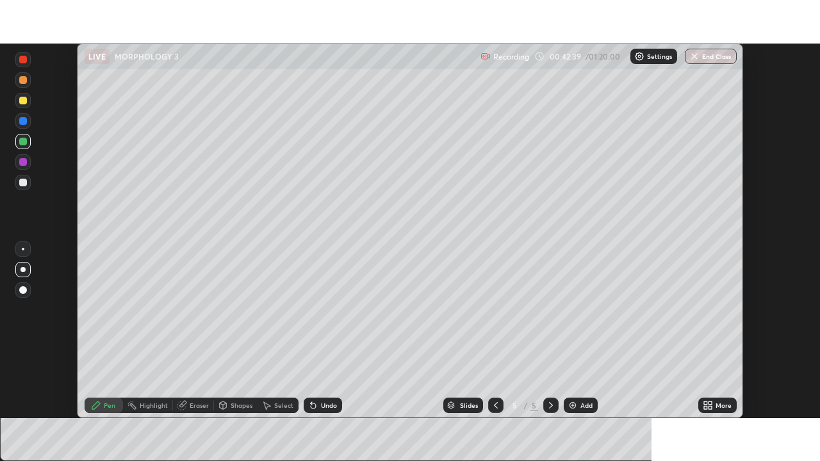
scroll to position [63662, 63217]
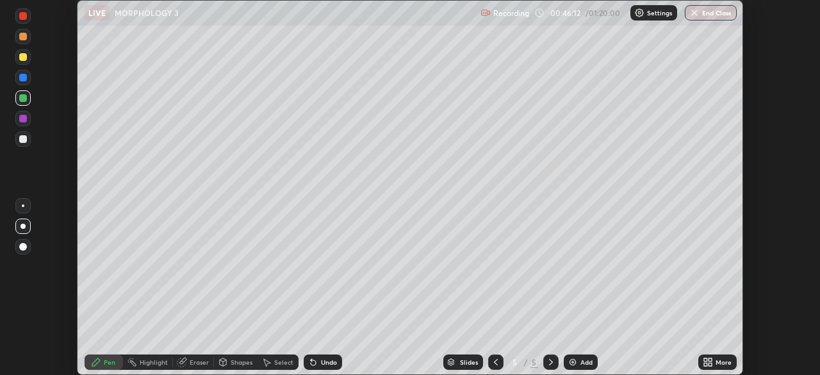
click at [717, 364] on div "More" at bounding box center [723, 362] width 16 height 6
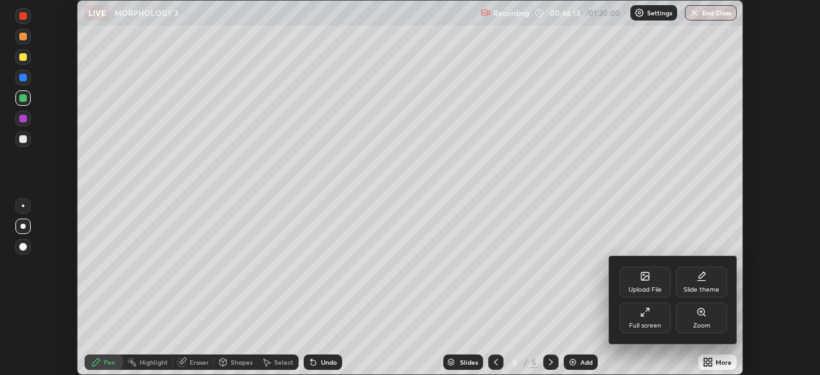
click at [658, 322] on div "Full screen" at bounding box center [645, 325] width 32 height 6
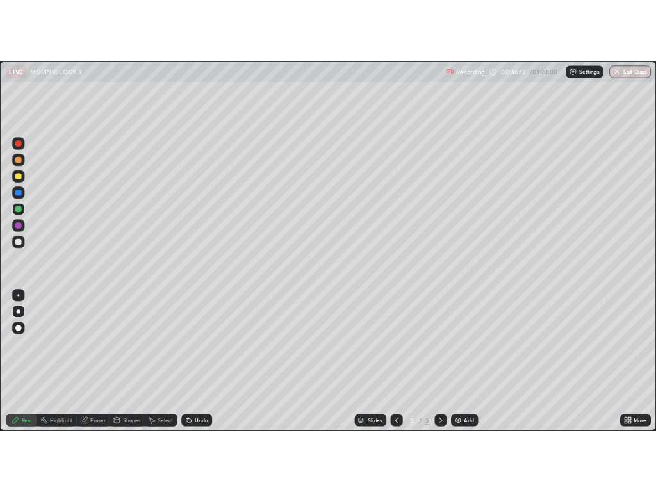
scroll to position [461, 820]
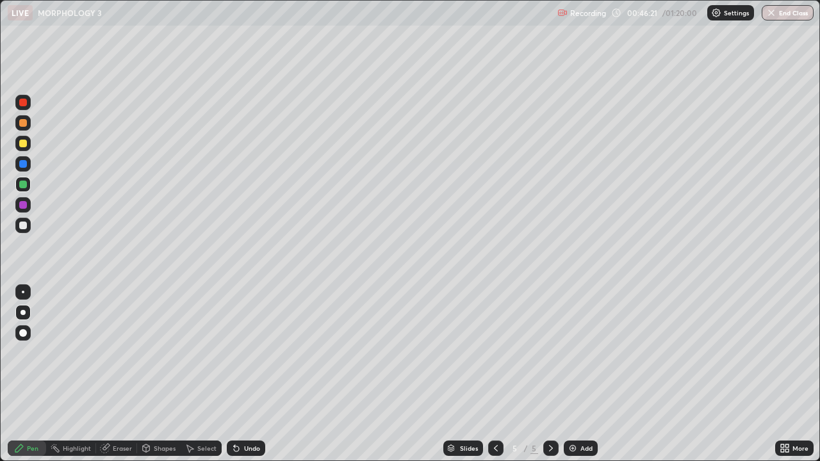
click at [589, 374] on div "Add" at bounding box center [586, 448] width 12 height 6
click at [25, 229] on div at bounding box center [23, 226] width 8 height 8
click at [244, 374] on div "Undo" at bounding box center [252, 448] width 16 height 6
click at [20, 206] on div at bounding box center [23, 205] width 8 height 8
click at [247, 374] on div "Undo" at bounding box center [252, 448] width 16 height 6
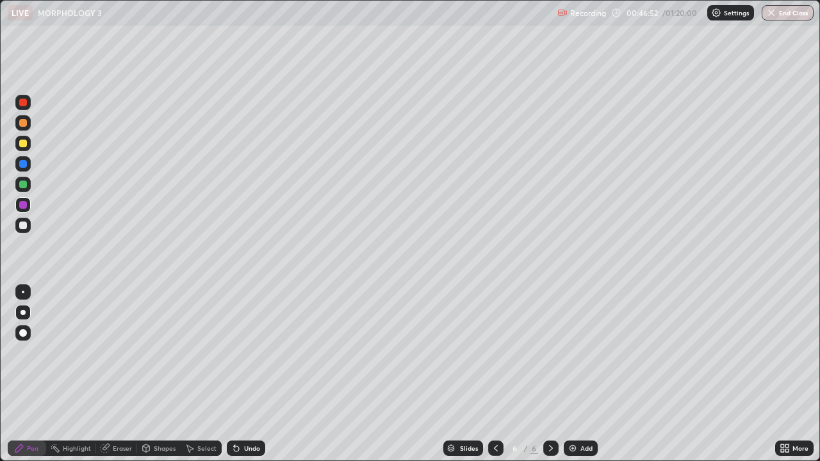
click at [244, 374] on div "Undo" at bounding box center [252, 448] width 16 height 6
click at [23, 229] on div at bounding box center [23, 226] width 8 height 8
click at [24, 226] on div at bounding box center [23, 226] width 8 height 8
click at [24, 200] on div at bounding box center [22, 204] width 15 height 15
click at [23, 225] on div at bounding box center [23, 226] width 8 height 8
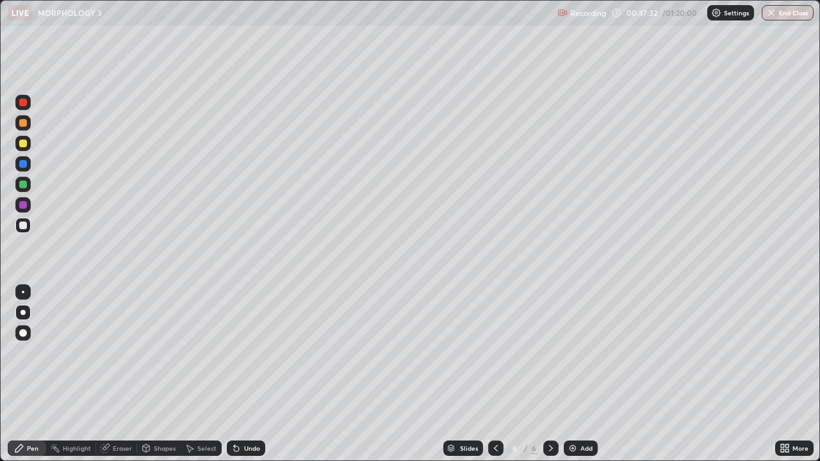
click at [159, 374] on div "Shapes" at bounding box center [165, 448] width 22 height 6
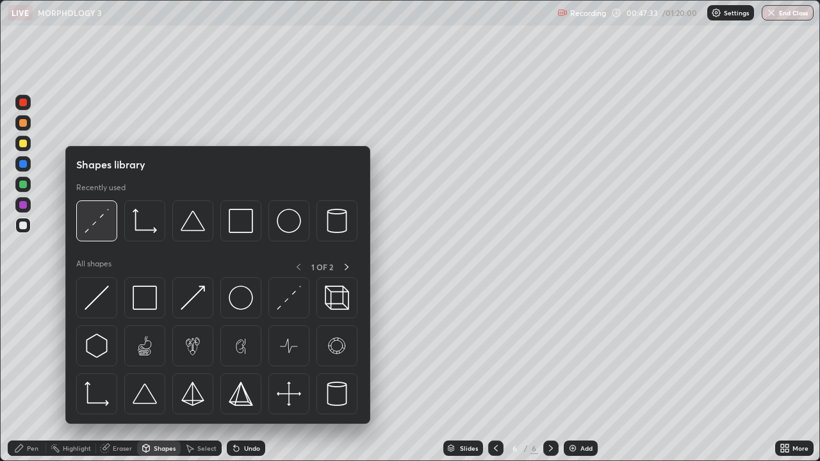
click at [96, 226] on img at bounding box center [97, 221] width 24 height 24
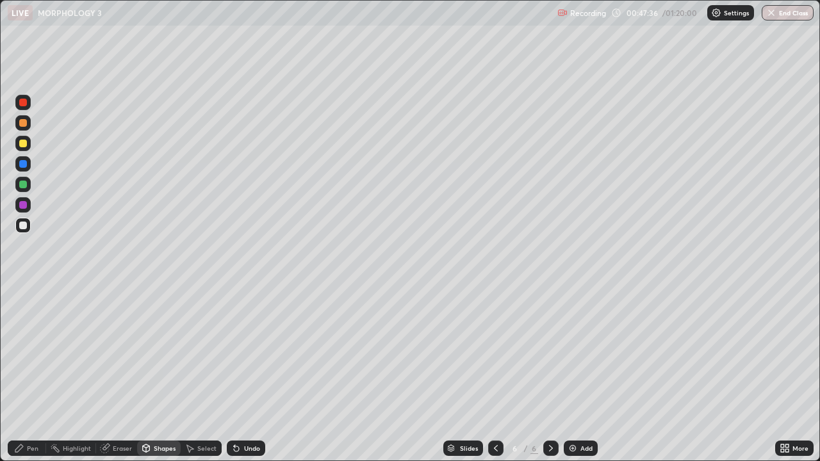
click at [23, 374] on icon at bounding box center [19, 448] width 10 height 10
click at [17, 209] on div at bounding box center [22, 204] width 15 height 15
click at [20, 126] on div at bounding box center [23, 123] width 8 height 8
click at [26, 211] on div at bounding box center [22, 204] width 15 height 15
click at [582, 374] on div "Add" at bounding box center [586, 448] width 12 height 6
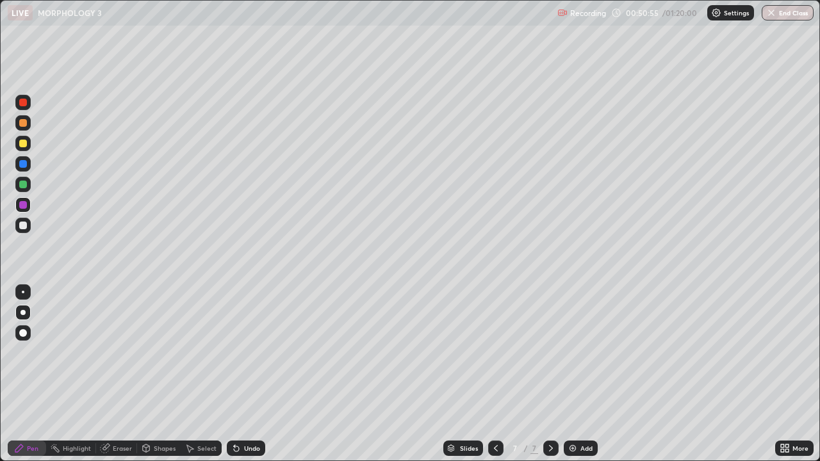
click at [24, 227] on div at bounding box center [23, 226] width 8 height 8
click at [25, 144] on div at bounding box center [23, 144] width 8 height 8
click at [24, 163] on div at bounding box center [23, 164] width 8 height 8
click at [244, 374] on div "Undo" at bounding box center [252, 448] width 16 height 6
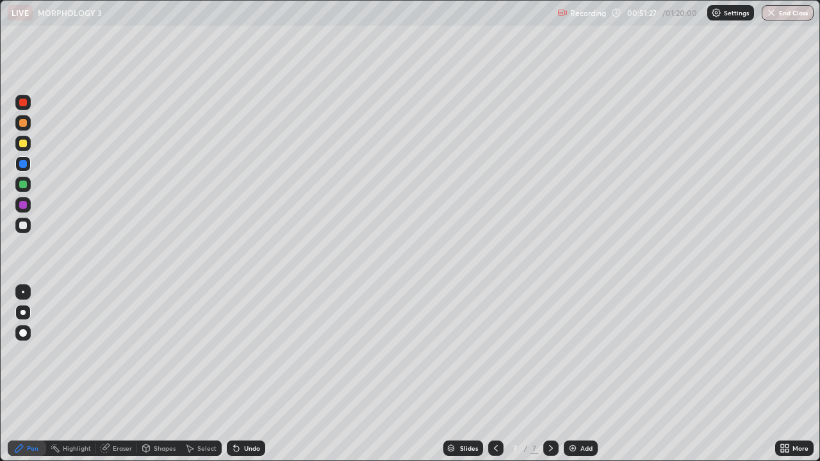
click at [23, 144] on div at bounding box center [23, 144] width 8 height 8
click at [244, 374] on div "Undo" at bounding box center [252, 448] width 16 height 6
click at [26, 163] on div at bounding box center [23, 164] width 8 height 8
click at [22, 117] on div at bounding box center [22, 122] width 15 height 15
click at [245, 374] on div "Undo" at bounding box center [252, 448] width 16 height 6
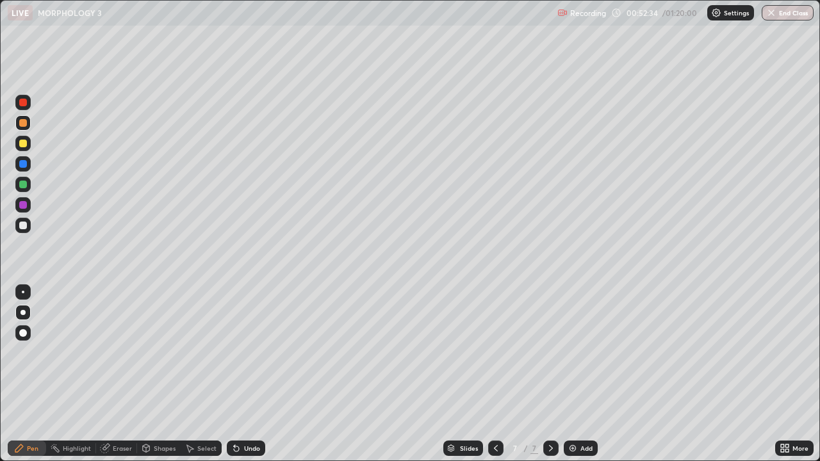
click at [25, 228] on div at bounding box center [23, 226] width 8 height 8
click at [234, 374] on icon at bounding box center [234, 445] width 1 height 1
click at [494, 374] on icon at bounding box center [496, 448] width 10 height 10
click at [552, 374] on icon at bounding box center [551, 448] width 10 height 10
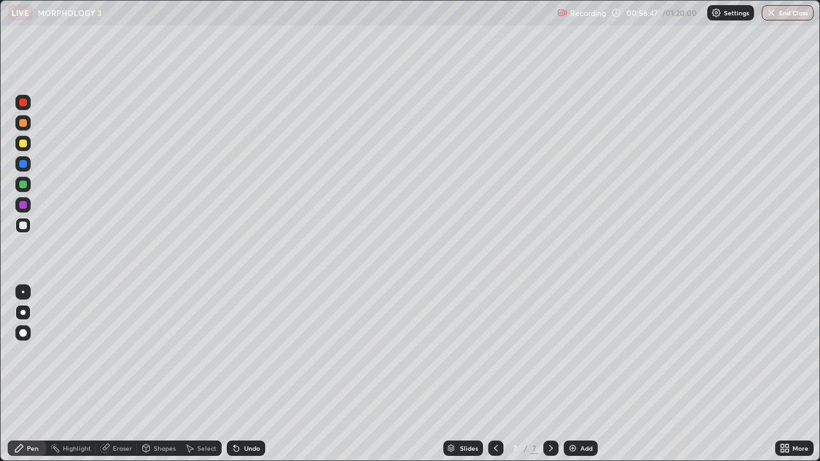
click at [207, 374] on div "Select" at bounding box center [206, 448] width 19 height 6
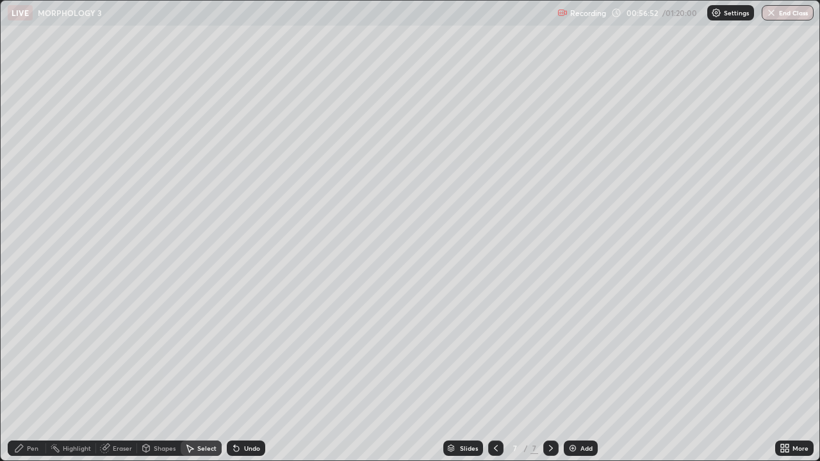
click at [416, 80] on div "0 ° Undo Copy Duplicate Duplicate to new slide Delete" at bounding box center [410, 231] width 818 height 460
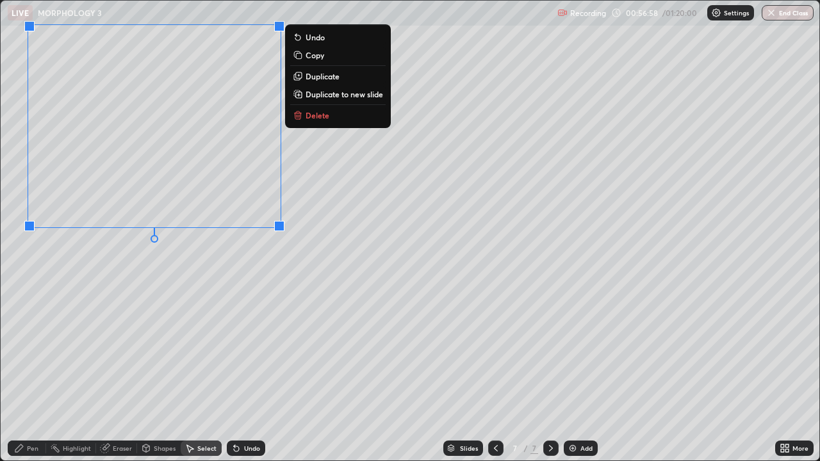
click at [255, 332] on div "0 ° Undo Copy Duplicate Duplicate to new slide Delete" at bounding box center [410, 231] width 818 height 460
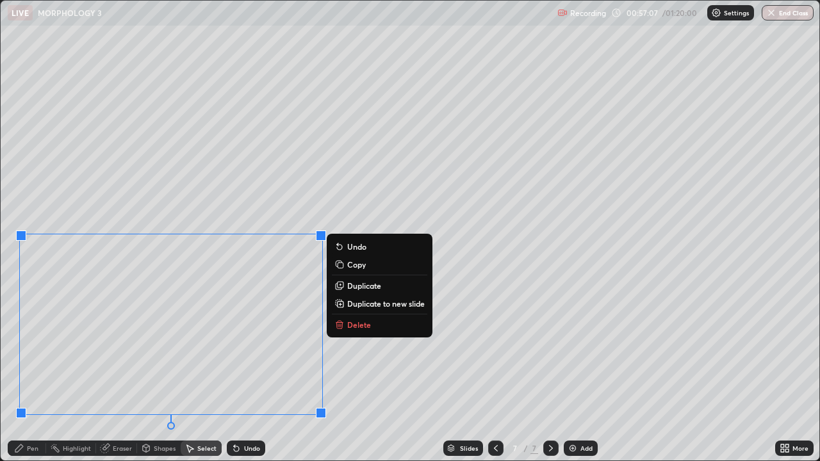
click at [381, 374] on div "0 ° Undo Copy Duplicate Duplicate to new slide Delete" at bounding box center [410, 231] width 818 height 460
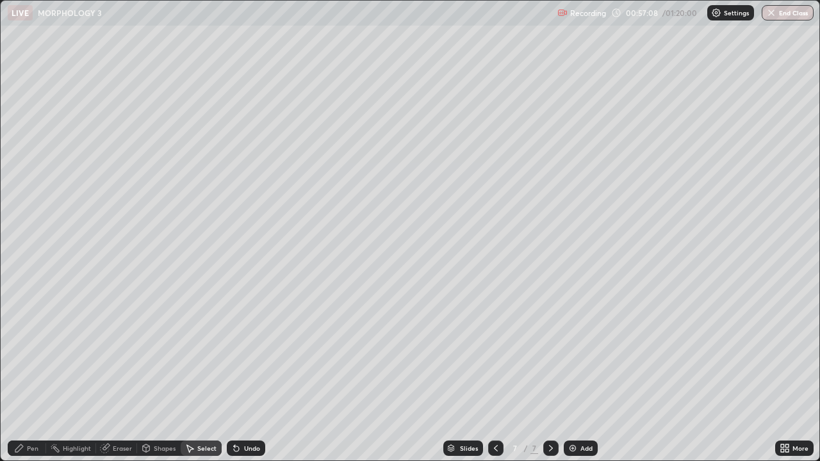
click at [33, 374] on div "Pen" at bounding box center [33, 448] width 12 height 6
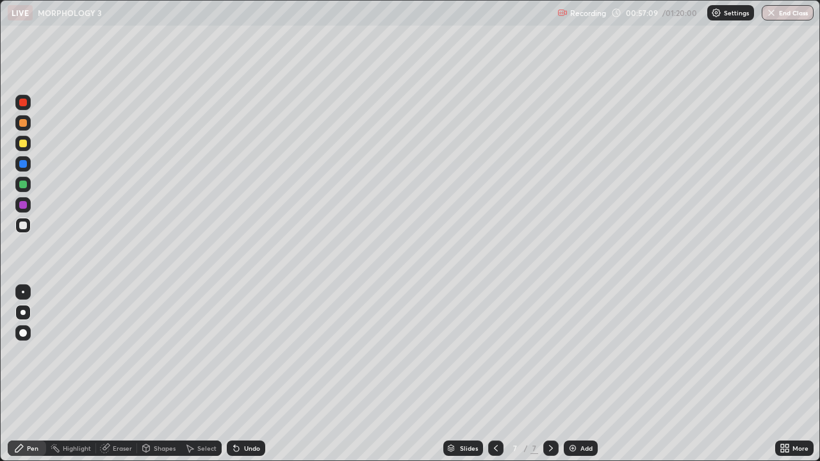
click at [23, 203] on div at bounding box center [23, 205] width 8 height 8
click at [22, 125] on div at bounding box center [23, 123] width 8 height 8
click at [241, 374] on div "Undo" at bounding box center [246, 448] width 38 height 15
click at [202, 374] on div "Select" at bounding box center [201, 448] width 41 height 15
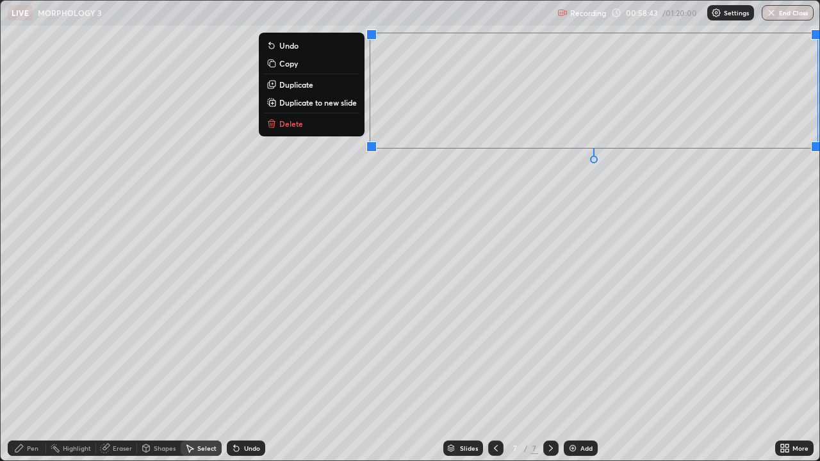
click at [304, 124] on button "Delete" at bounding box center [311, 123] width 95 height 15
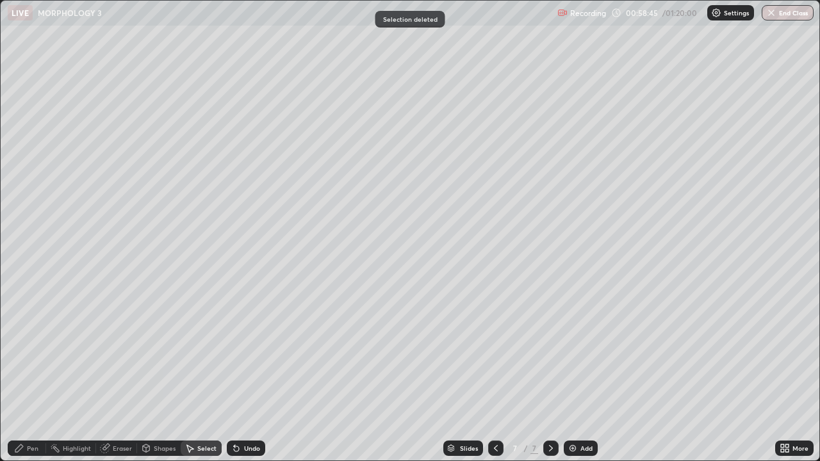
click at [234, 374] on icon at bounding box center [236, 448] width 5 height 5
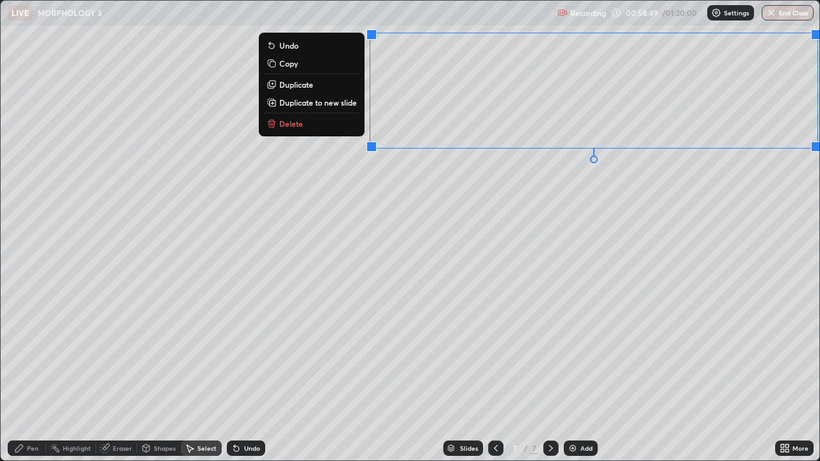
click at [343, 102] on p "Duplicate to new slide" at bounding box center [317, 102] width 77 height 10
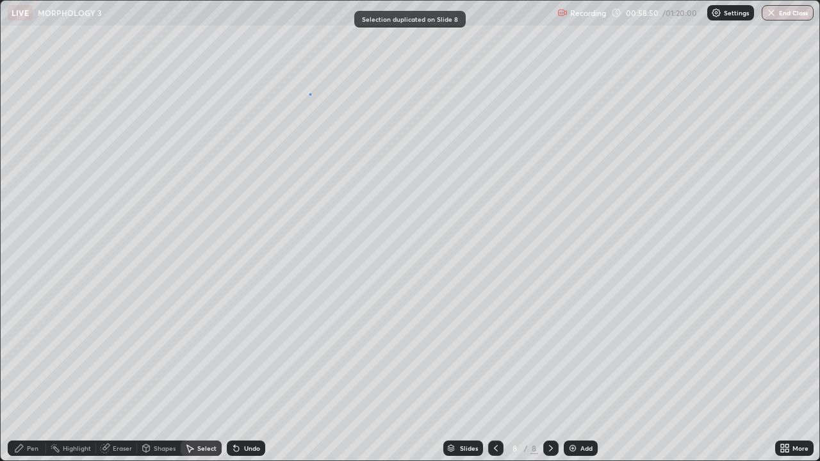
click at [310, 94] on div "0 ° Undo Copy Duplicate Duplicate to new slide Delete" at bounding box center [410, 231] width 818 height 460
click at [641, 191] on div "0 ° Undo Copy Duplicate Duplicate to new slide Delete" at bounding box center [410, 231] width 818 height 460
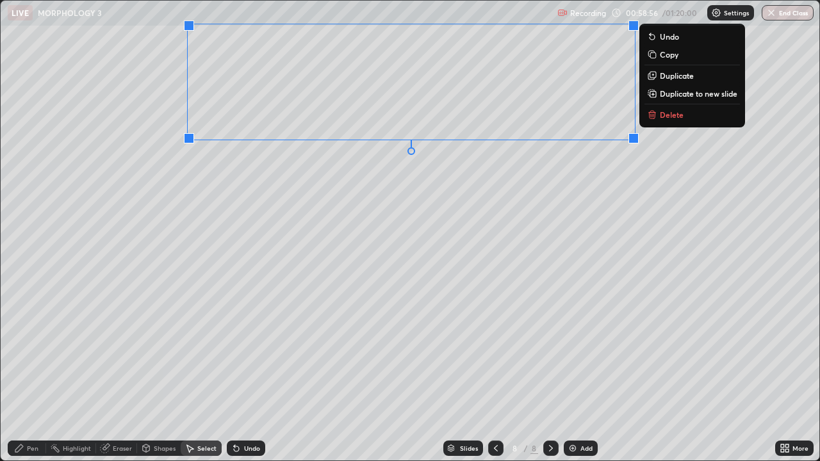
click at [327, 250] on div "0 ° Undo Copy Duplicate Duplicate to new slide Delete" at bounding box center [410, 231] width 818 height 460
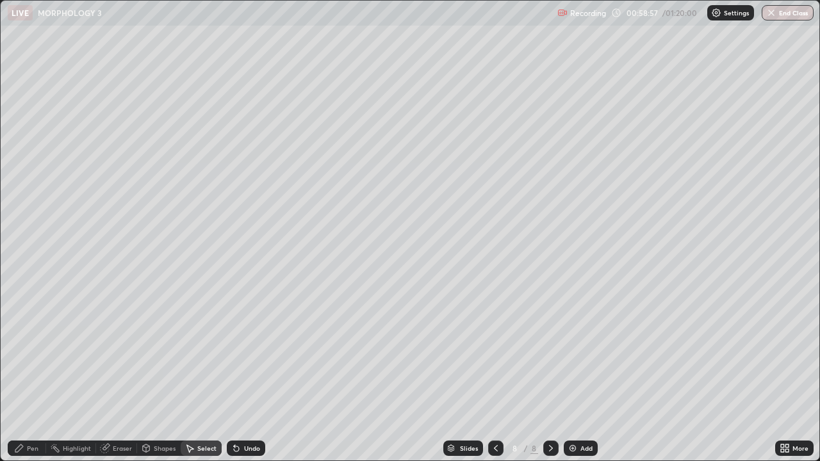
click at [25, 374] on div "Pen" at bounding box center [27, 448] width 38 height 15
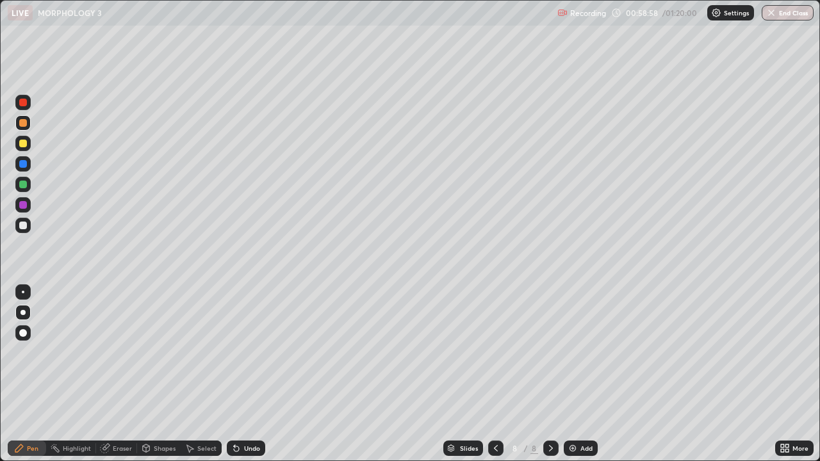
click at [23, 227] on div at bounding box center [23, 226] width 8 height 8
click at [20, 332] on div at bounding box center [23, 333] width 8 height 8
click at [24, 207] on div at bounding box center [23, 205] width 8 height 8
click at [29, 231] on div at bounding box center [22, 225] width 15 height 20
click at [24, 204] on div at bounding box center [23, 205] width 8 height 8
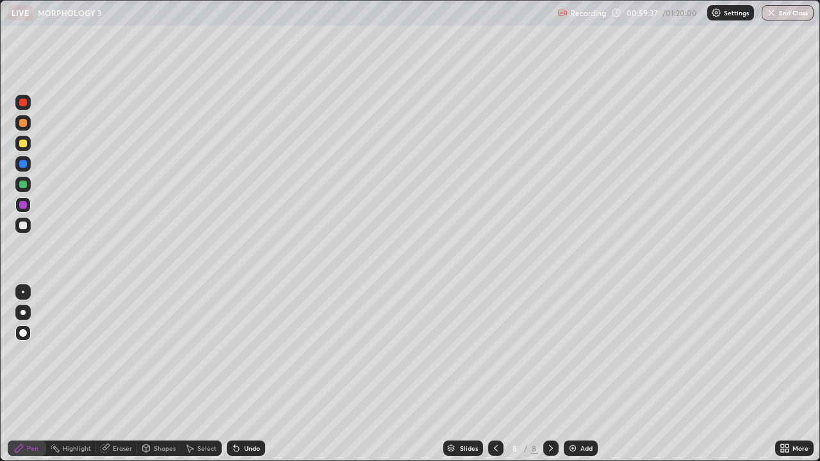
click at [247, 374] on div "Undo" at bounding box center [252, 448] width 16 height 6
click at [118, 374] on div "Eraser" at bounding box center [122, 448] width 19 height 6
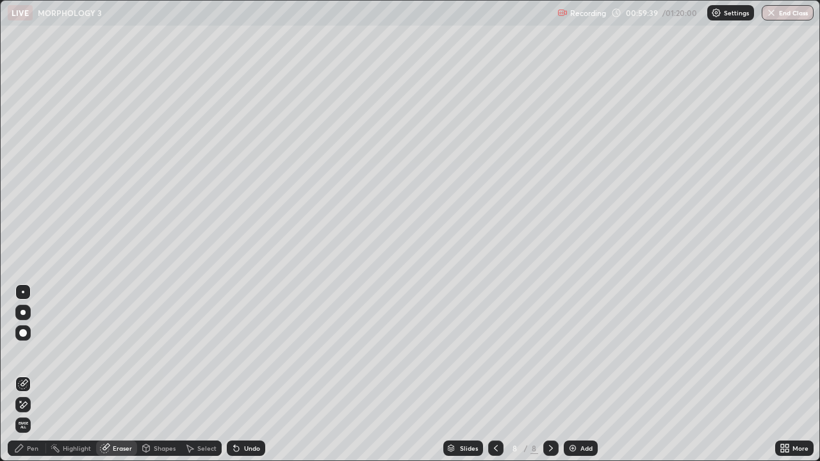
click at [33, 374] on div "Pen" at bounding box center [33, 448] width 12 height 6
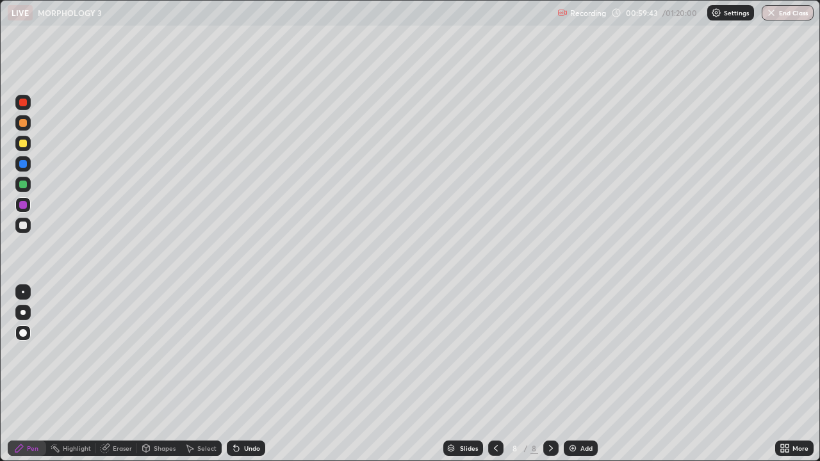
click at [23, 312] on div at bounding box center [22, 312] width 5 height 5
click at [24, 226] on div at bounding box center [23, 226] width 8 height 8
click at [26, 206] on div at bounding box center [23, 205] width 8 height 8
click at [23, 332] on div at bounding box center [23, 333] width 8 height 8
click at [28, 225] on div at bounding box center [22, 225] width 15 height 15
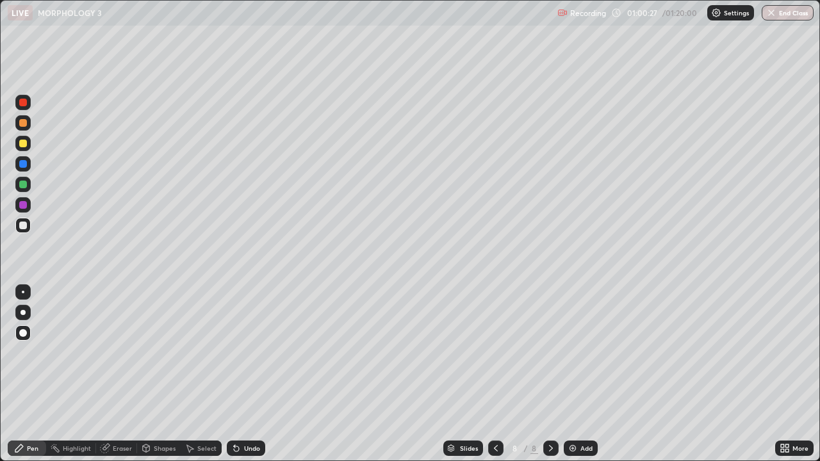
click at [29, 208] on div at bounding box center [22, 204] width 15 height 15
click at [23, 226] on div at bounding box center [23, 226] width 8 height 8
click at [24, 314] on div at bounding box center [22, 312] width 15 height 15
click at [195, 374] on div "Select" at bounding box center [201, 448] width 41 height 15
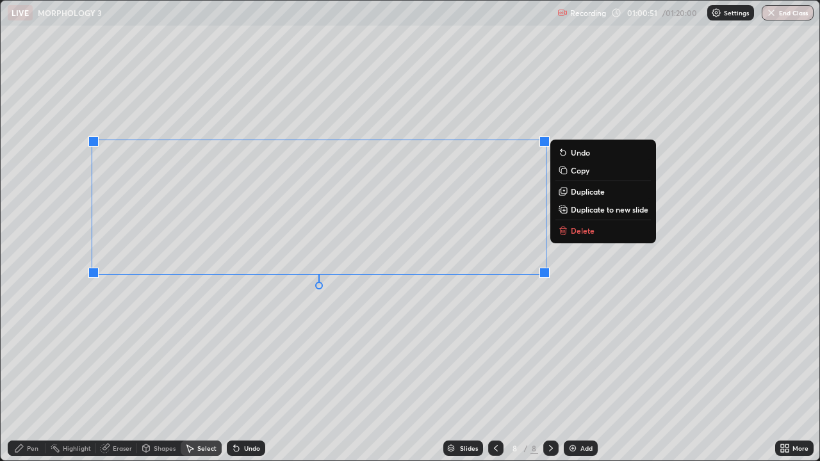
click at [576, 335] on div "0 ° Undo Copy Duplicate Duplicate to new slide Delete" at bounding box center [410, 231] width 818 height 460
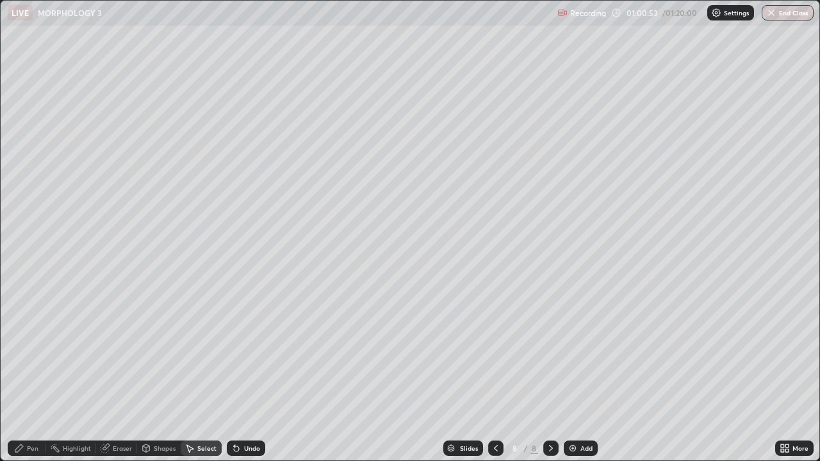
click at [36, 374] on div "Pen" at bounding box center [27, 448] width 38 height 15
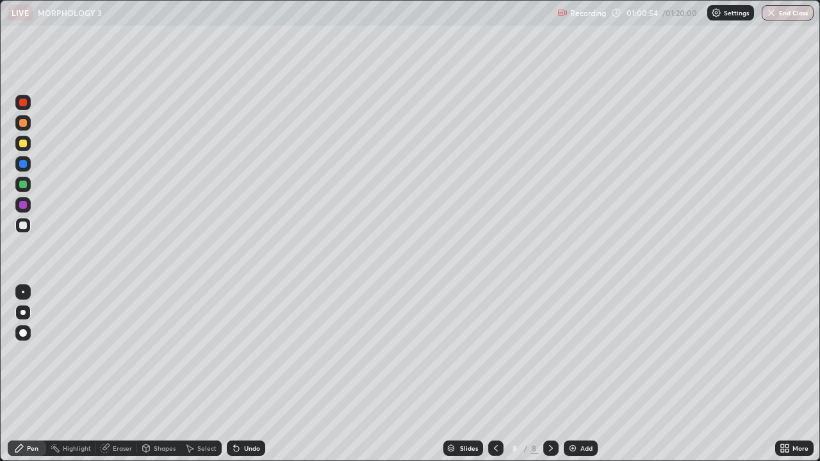
click at [25, 186] on div at bounding box center [23, 185] width 8 height 8
click at [23, 206] on div at bounding box center [23, 205] width 8 height 8
click at [25, 163] on div at bounding box center [23, 164] width 8 height 8
click at [161, 374] on div "Shapes" at bounding box center [165, 448] width 22 height 6
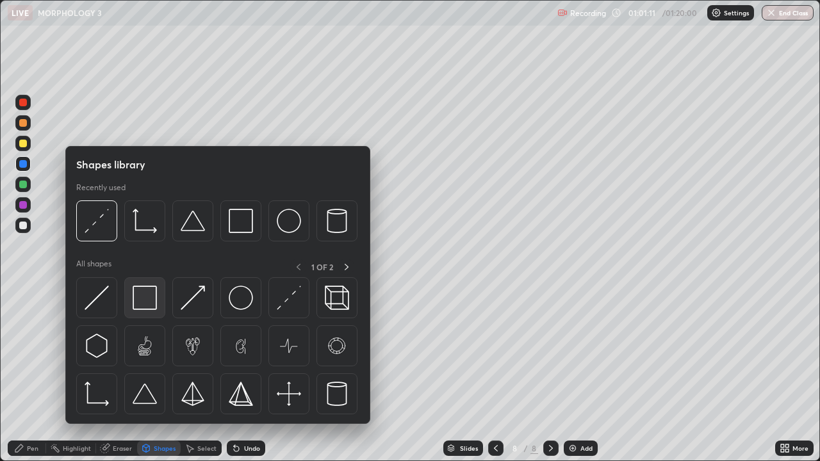
click at [144, 300] on img at bounding box center [145, 298] width 24 height 24
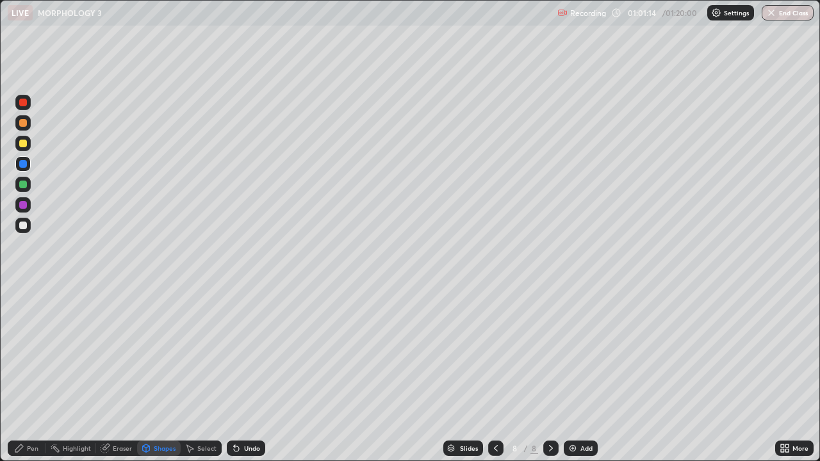
click at [20, 184] on div at bounding box center [23, 185] width 8 height 8
click at [249, 374] on div "Undo" at bounding box center [252, 448] width 16 height 6
click at [15, 374] on icon at bounding box center [19, 448] width 10 height 10
click at [22, 166] on div at bounding box center [23, 164] width 8 height 8
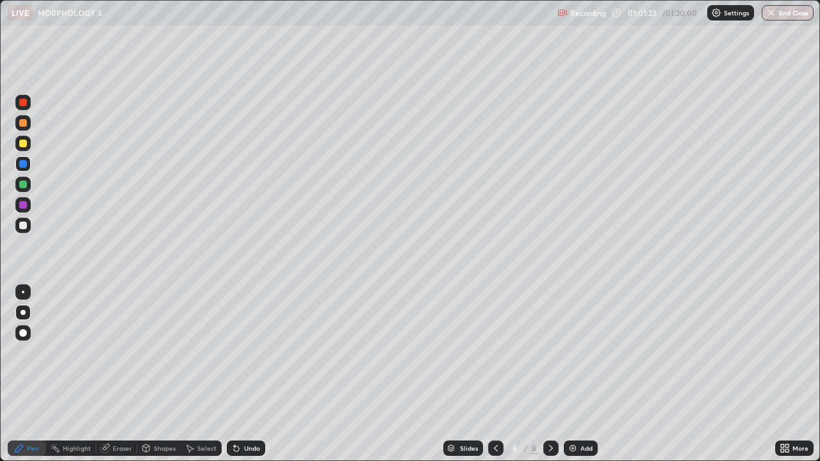
click at [161, 374] on div "Shapes" at bounding box center [165, 448] width 22 height 6
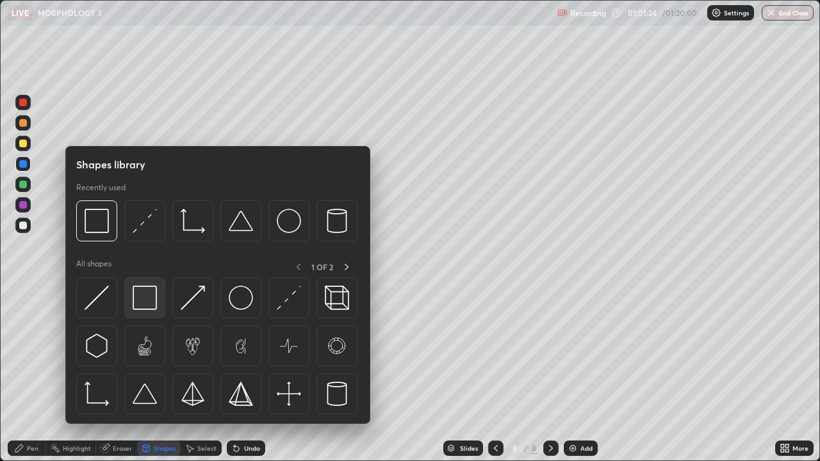
click at [139, 298] on img at bounding box center [145, 298] width 24 height 24
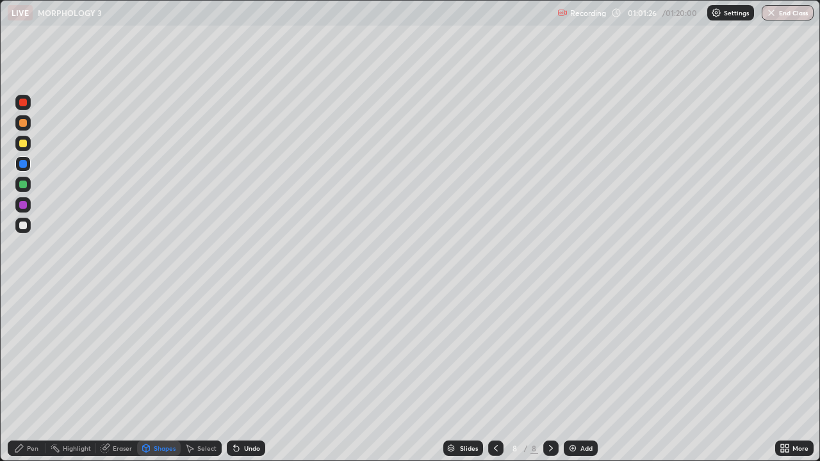
click at [26, 374] on div "Pen" at bounding box center [27, 448] width 38 height 15
click at [20, 187] on div at bounding box center [23, 185] width 8 height 8
click at [28, 205] on div at bounding box center [22, 204] width 15 height 15
click at [22, 101] on div at bounding box center [23, 103] width 8 height 8
click at [28, 223] on div at bounding box center [22, 225] width 15 height 15
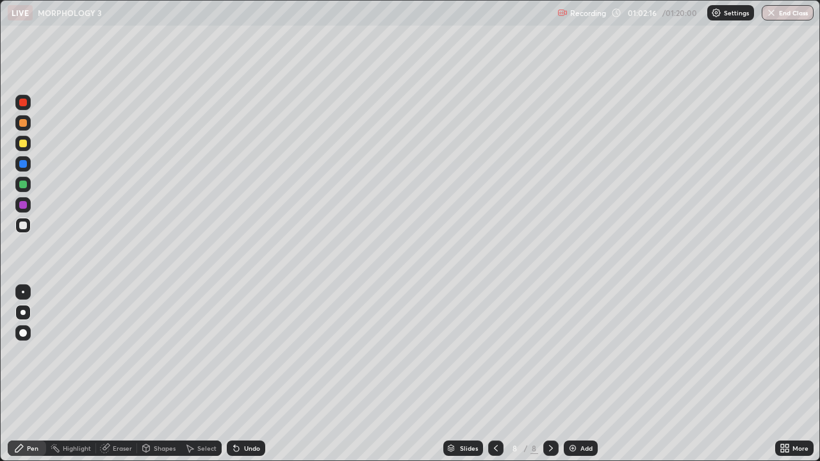
click at [28, 189] on div at bounding box center [22, 184] width 15 height 15
click at [24, 165] on div at bounding box center [23, 164] width 8 height 8
click at [159, 374] on div "Shapes" at bounding box center [159, 448] width 44 height 15
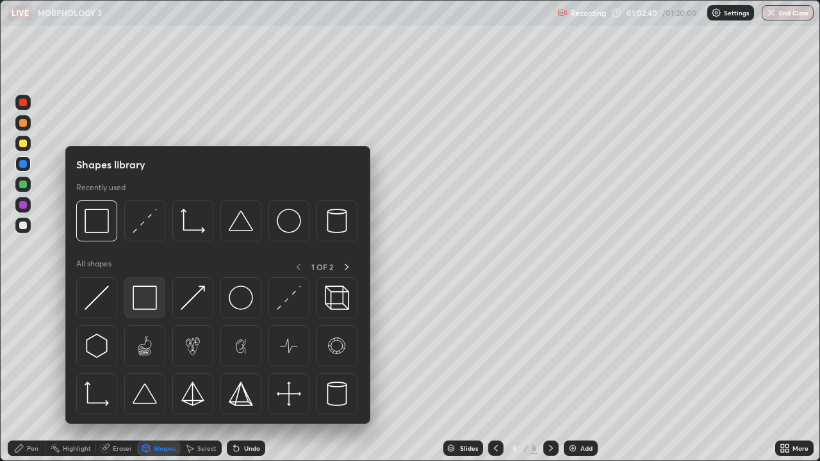
click at [143, 304] on img at bounding box center [145, 298] width 24 height 24
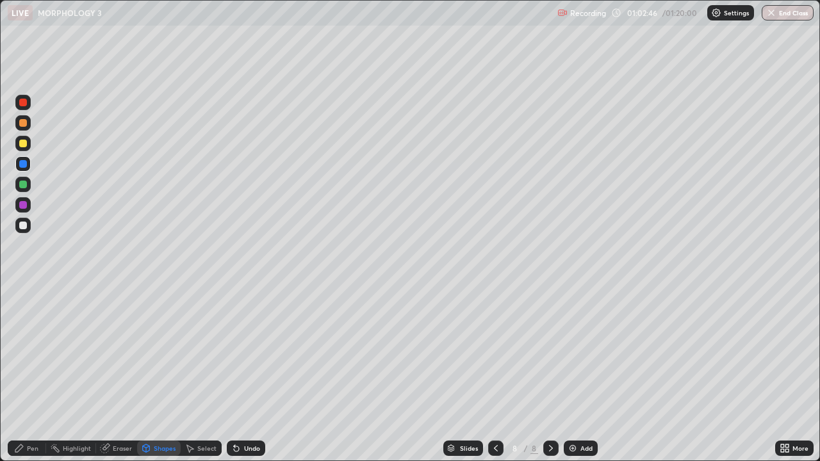
click at [30, 374] on div "Pen" at bounding box center [33, 448] width 12 height 6
click at [21, 184] on div at bounding box center [23, 185] width 8 height 8
click at [25, 143] on div at bounding box center [23, 144] width 8 height 8
click at [583, 374] on div "Add" at bounding box center [581, 448] width 34 height 15
click at [26, 124] on div at bounding box center [23, 123] width 8 height 8
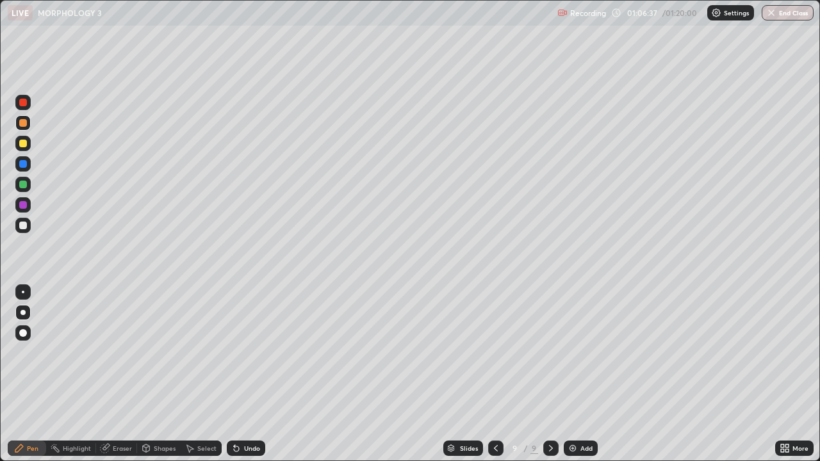
click at [250, 374] on div "Undo" at bounding box center [252, 448] width 16 height 6
click at [24, 147] on div at bounding box center [23, 144] width 8 height 8
click at [22, 166] on div at bounding box center [23, 164] width 8 height 8
click at [24, 145] on div at bounding box center [23, 144] width 8 height 8
click at [24, 164] on div at bounding box center [23, 164] width 8 height 8
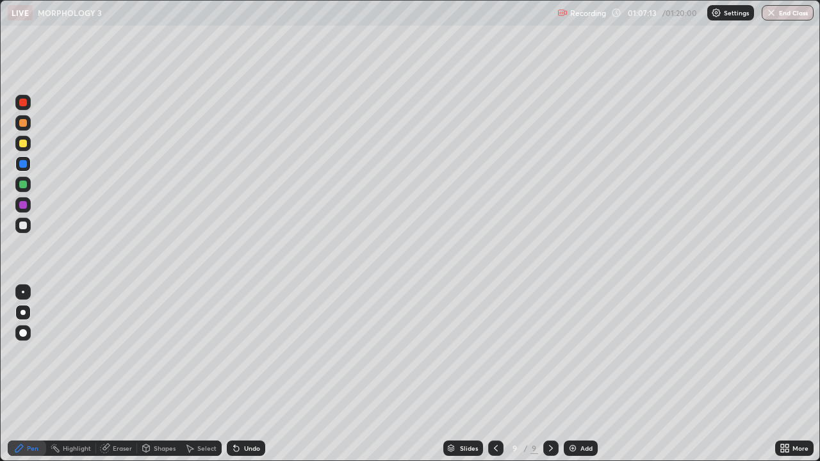
click at [24, 207] on div at bounding box center [23, 205] width 8 height 8
click at [26, 186] on div at bounding box center [23, 185] width 8 height 8
click at [154, 374] on div "Shapes" at bounding box center [159, 448] width 44 height 15
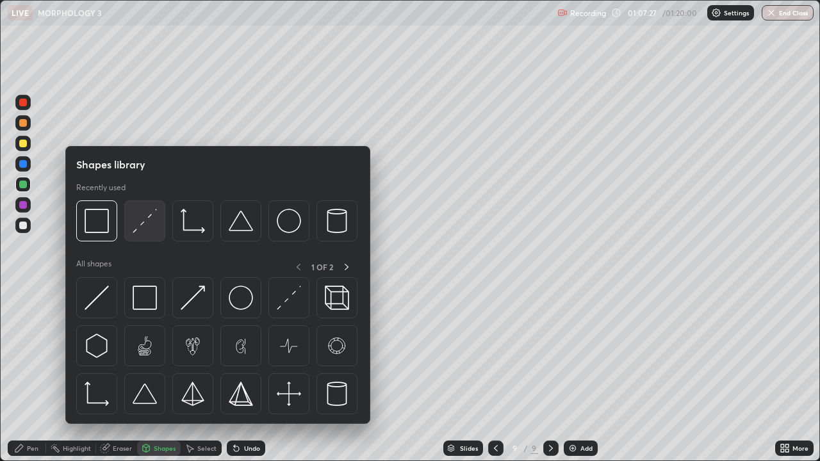
click at [141, 223] on img at bounding box center [145, 221] width 24 height 24
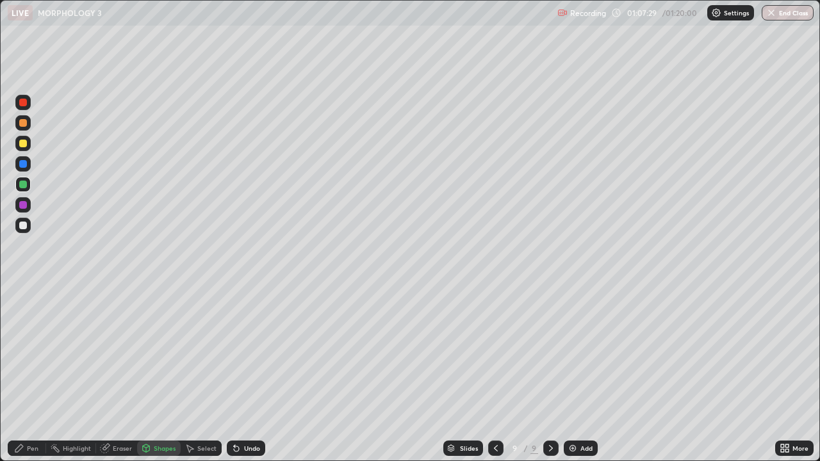
click at [24, 209] on div at bounding box center [22, 204] width 15 height 15
click at [251, 374] on div "Undo" at bounding box center [252, 448] width 16 height 6
click at [18, 374] on div "Pen" at bounding box center [27, 448] width 38 height 15
click at [24, 229] on div at bounding box center [23, 226] width 8 height 8
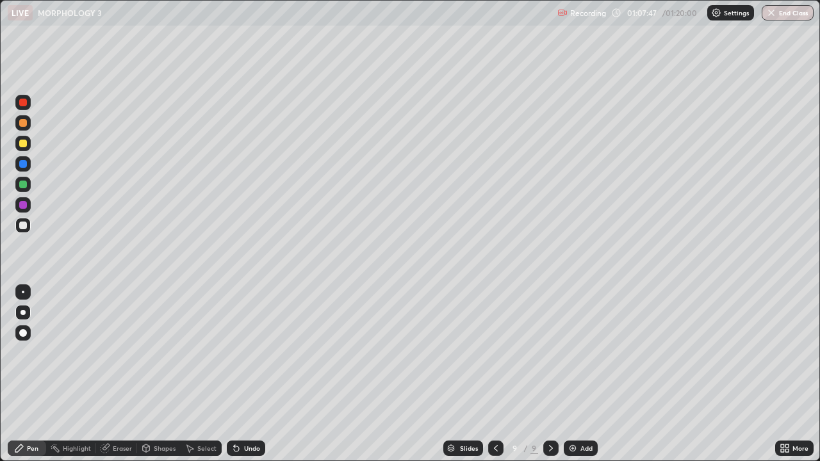
click at [23, 187] on div at bounding box center [23, 185] width 8 height 8
click at [24, 207] on div at bounding box center [23, 205] width 8 height 8
click at [244, 374] on div "Undo" at bounding box center [252, 448] width 16 height 6
click at [22, 144] on div at bounding box center [23, 144] width 8 height 8
click at [25, 105] on div at bounding box center [23, 103] width 8 height 8
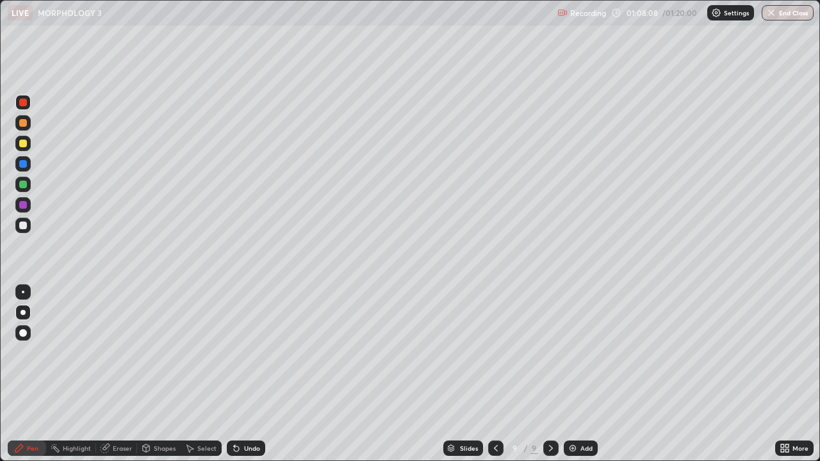
click at [20, 143] on div at bounding box center [23, 144] width 8 height 8
click at [29, 104] on div at bounding box center [22, 102] width 15 height 15
click at [170, 374] on div "Shapes" at bounding box center [165, 448] width 22 height 6
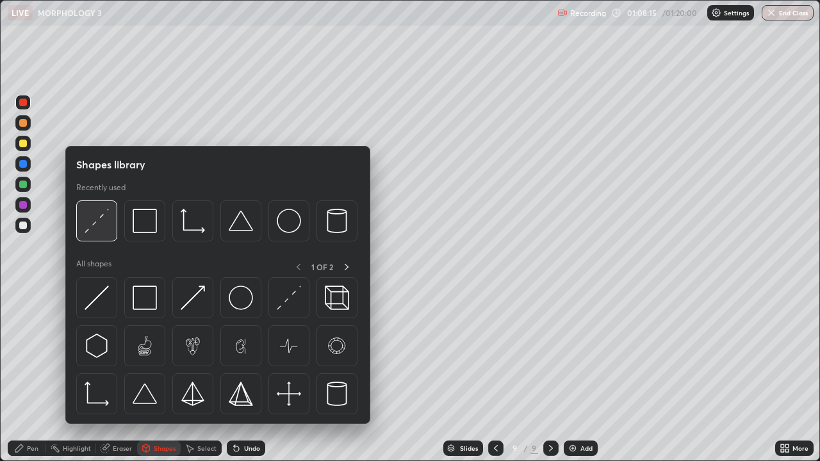
click at [101, 214] on img at bounding box center [97, 221] width 24 height 24
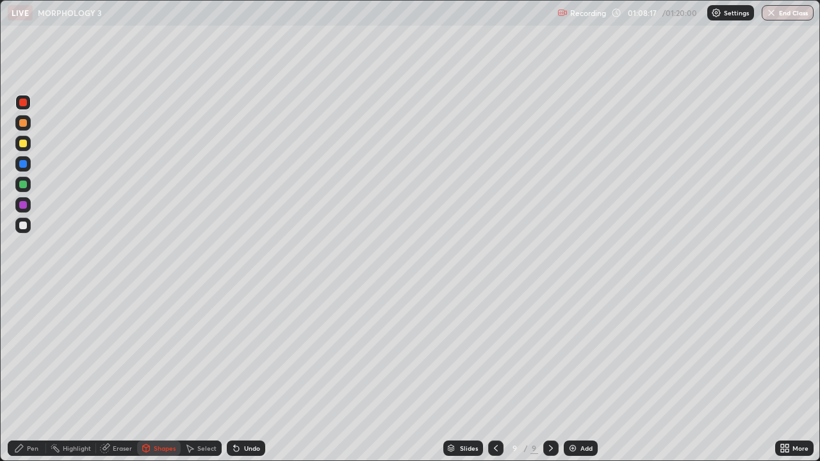
click at [34, 374] on div "Pen" at bounding box center [33, 448] width 12 height 6
click at [24, 123] on div at bounding box center [23, 123] width 8 height 8
click at [23, 144] on div at bounding box center [23, 144] width 8 height 8
click at [26, 183] on div at bounding box center [23, 185] width 8 height 8
click at [24, 206] on div at bounding box center [23, 205] width 8 height 8
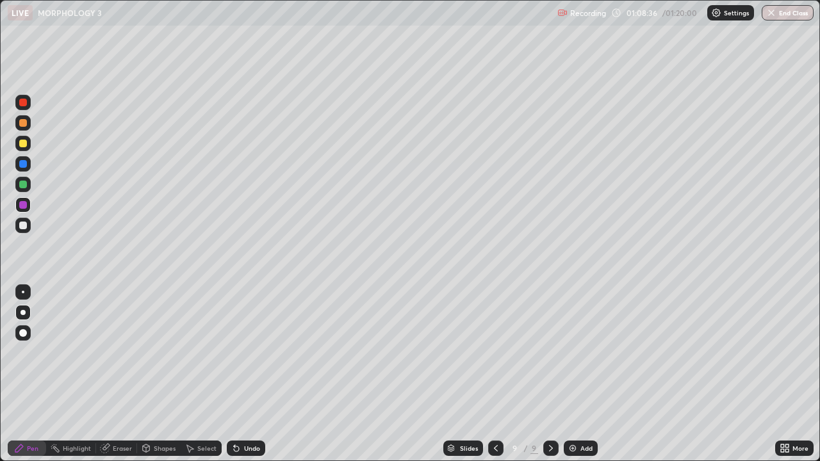
click at [23, 183] on div at bounding box center [23, 185] width 8 height 8
click at [156, 374] on div "Shapes" at bounding box center [165, 448] width 22 height 6
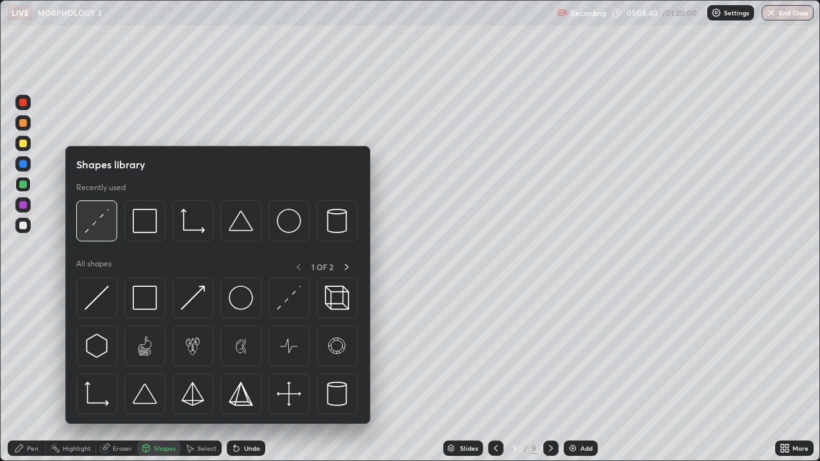
click at [103, 218] on img at bounding box center [97, 221] width 24 height 24
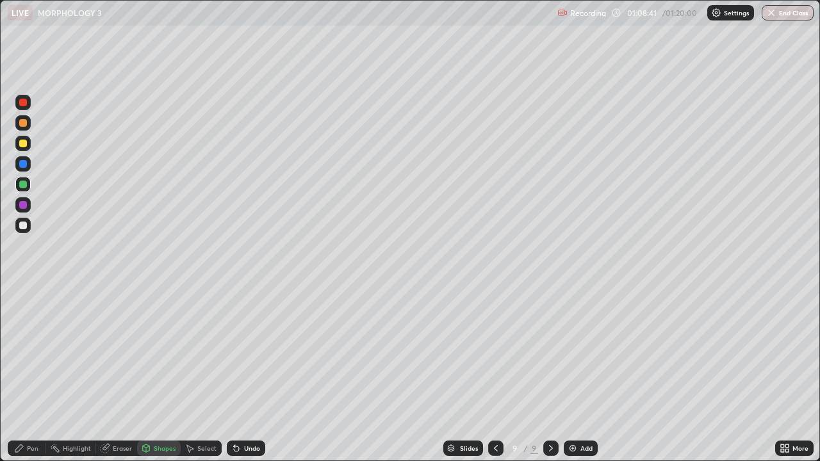
click at [28, 104] on div at bounding box center [22, 102] width 15 height 15
click at [26, 374] on div "Pen" at bounding box center [27, 448] width 38 height 15
click at [24, 225] on div at bounding box center [23, 226] width 8 height 8
click at [24, 168] on div at bounding box center [22, 163] width 15 height 15
click at [24, 102] on div at bounding box center [23, 103] width 8 height 8
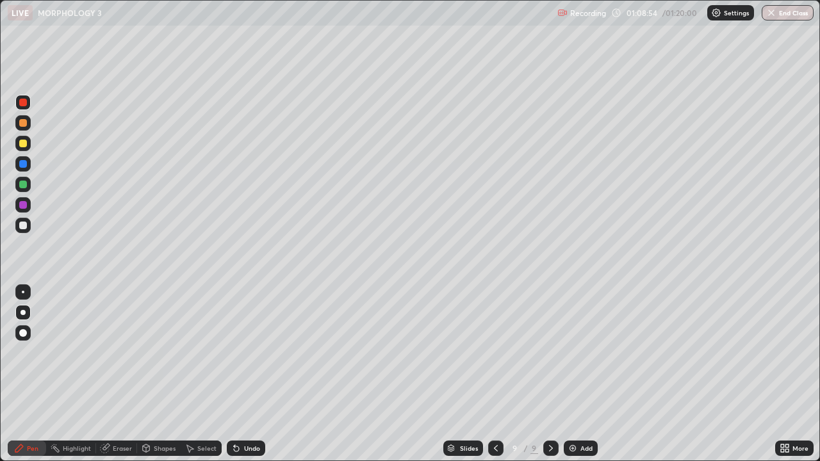
click at [87, 374] on div "Highlight" at bounding box center [77, 448] width 28 height 6
click at [29, 374] on div at bounding box center [22, 404] width 15 height 15
click at [22, 226] on div at bounding box center [23, 226] width 8 height 8
click at [30, 374] on div "Pen" at bounding box center [33, 448] width 12 height 6
click at [28, 224] on div at bounding box center [22, 225] width 15 height 15
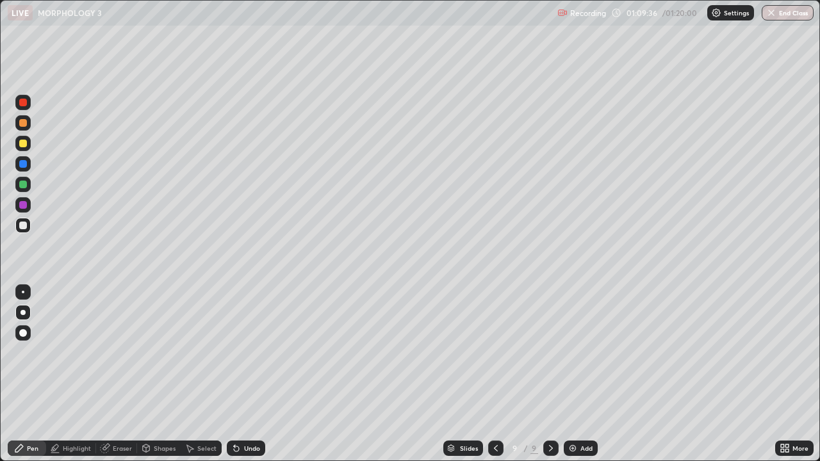
click at [29, 163] on div at bounding box center [22, 163] width 15 height 15
click at [29, 184] on div at bounding box center [22, 184] width 15 height 15
click at [26, 204] on div at bounding box center [23, 205] width 8 height 8
click at [239, 374] on icon at bounding box center [236, 448] width 10 height 10
click at [200, 374] on div "Select" at bounding box center [201, 448] width 41 height 15
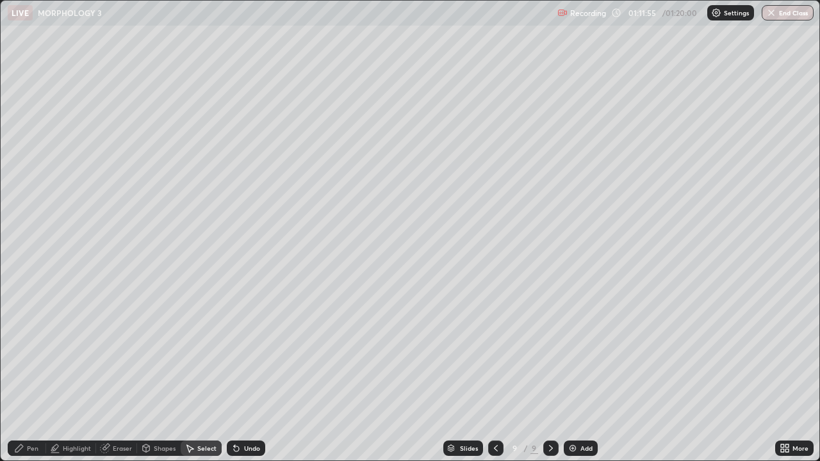
click at [156, 374] on div "Shapes" at bounding box center [165, 448] width 22 height 6
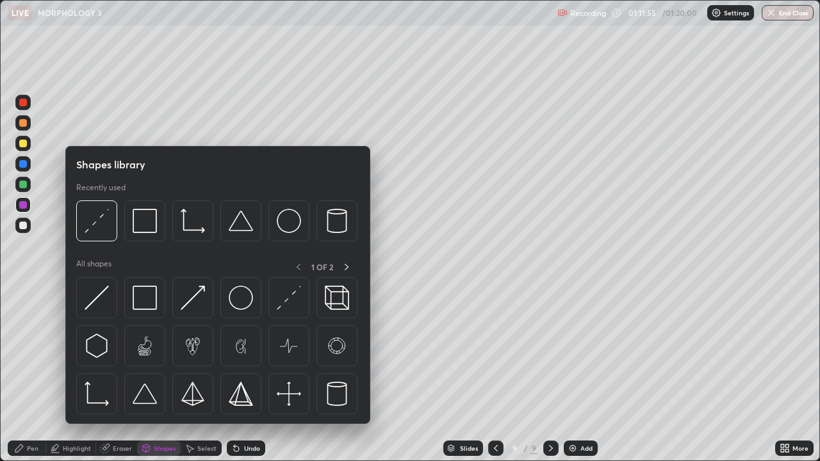
click at [122, 374] on div "Eraser" at bounding box center [122, 448] width 19 height 6
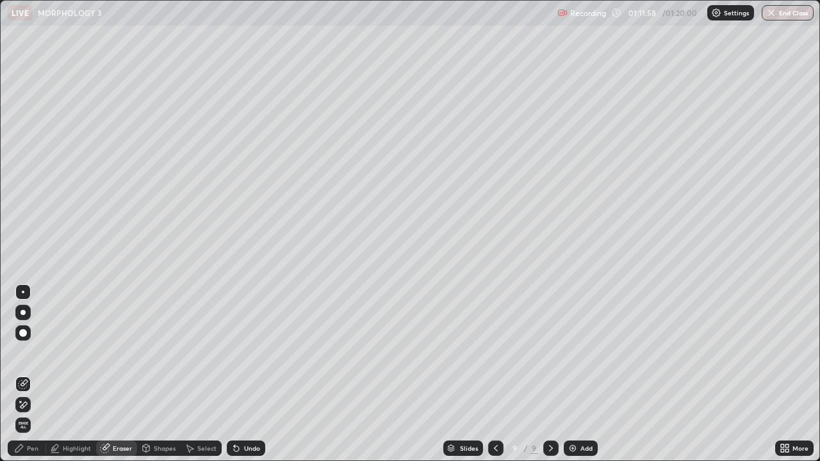
click at [40, 374] on div "Pen" at bounding box center [27, 448] width 38 height 15
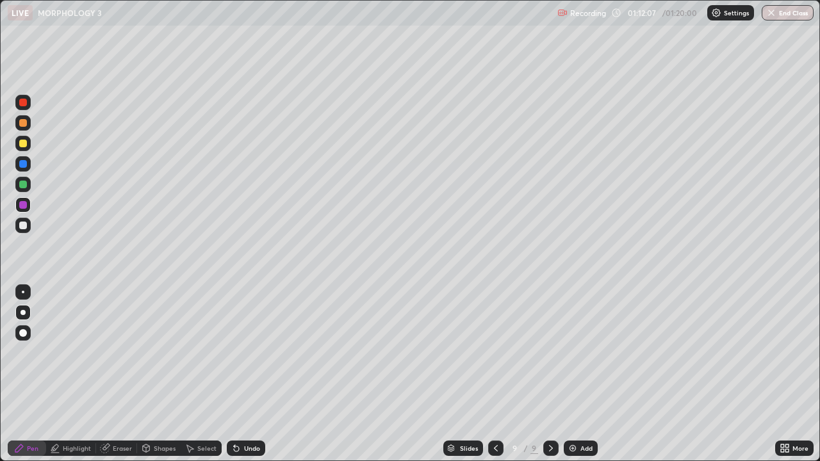
click at [247, 374] on div "Undo" at bounding box center [252, 448] width 16 height 6
click at [586, 374] on div "Add" at bounding box center [586, 448] width 12 height 6
click at [25, 124] on div at bounding box center [23, 123] width 8 height 8
click at [197, 374] on div "Select" at bounding box center [201, 448] width 41 height 15
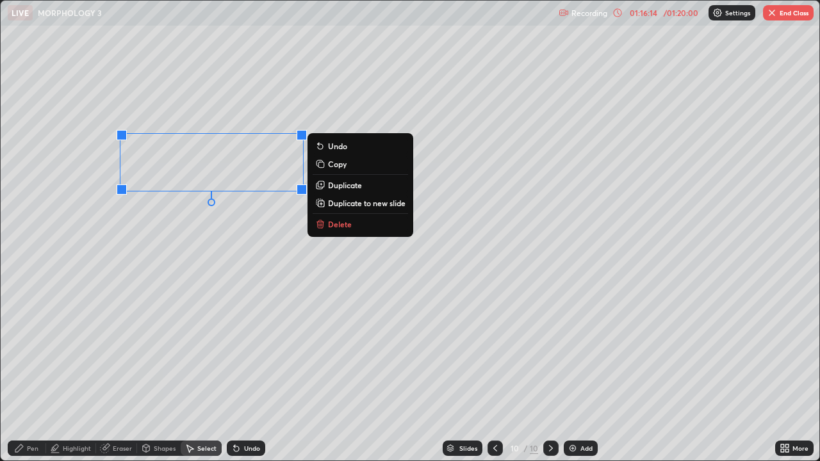
click at [237, 229] on div "0 ° Undo Copy Duplicate Duplicate to new slide Delete" at bounding box center [410, 231] width 818 height 460
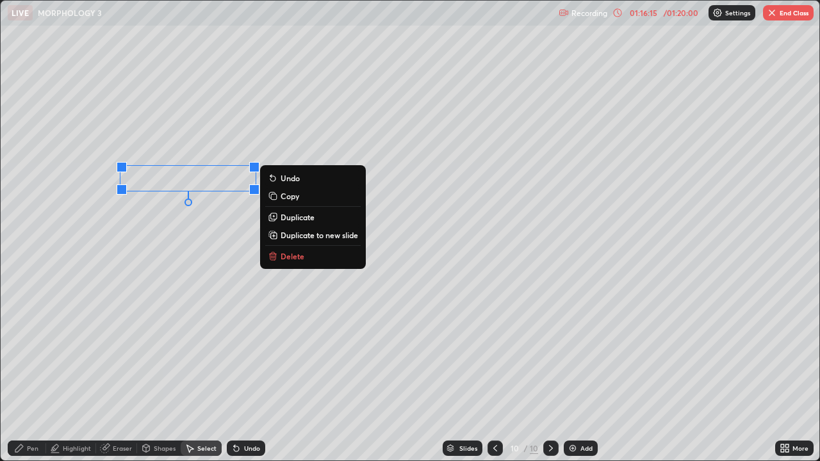
click at [295, 257] on p "Delete" at bounding box center [292, 256] width 24 height 10
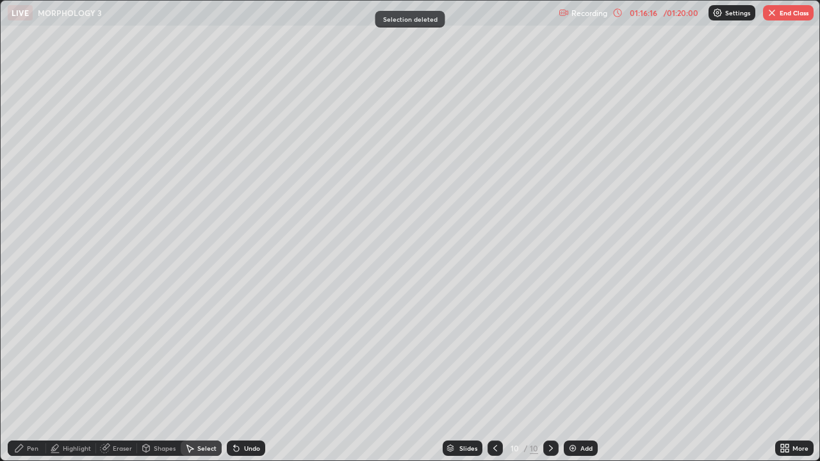
click at [33, 374] on div "Pen" at bounding box center [33, 448] width 12 height 6
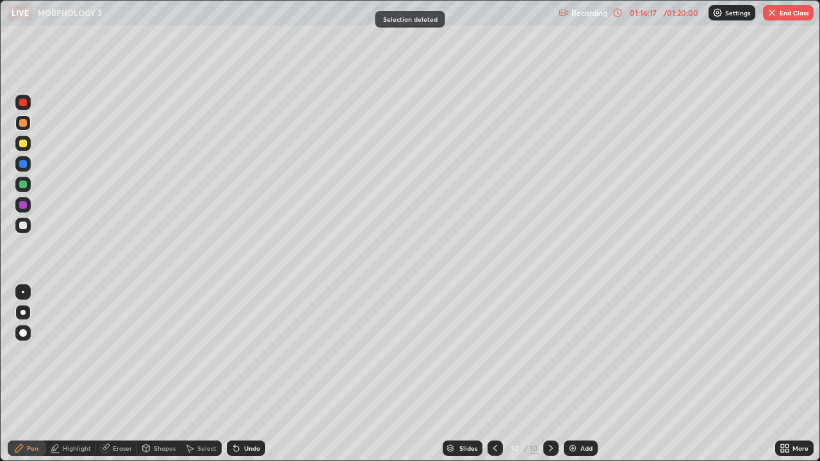
click at [20, 223] on div at bounding box center [23, 226] width 8 height 8
click at [26, 124] on div at bounding box center [23, 123] width 8 height 8
click at [17, 221] on div at bounding box center [22, 225] width 15 height 15
click at [24, 124] on div at bounding box center [23, 123] width 8 height 8
click at [21, 145] on div at bounding box center [23, 144] width 8 height 8
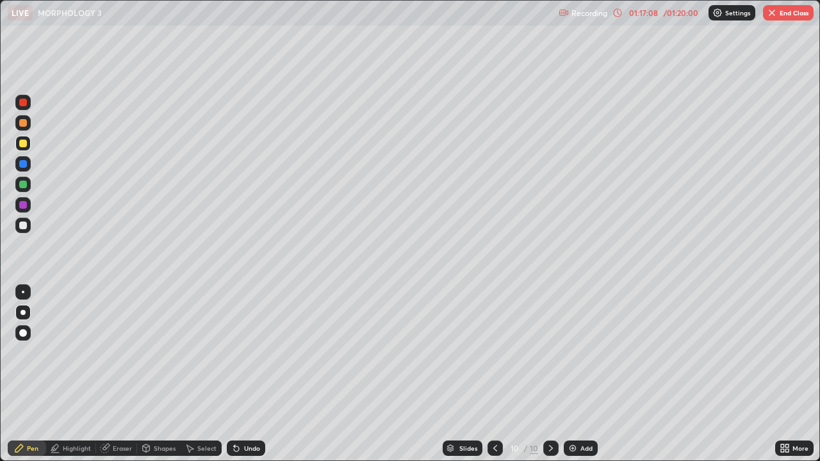
click at [245, 374] on div "Undo" at bounding box center [246, 448] width 38 height 15
click at [30, 224] on div at bounding box center [22, 225] width 15 height 15
click at [29, 142] on div at bounding box center [22, 143] width 15 height 15
click at [243, 374] on div "Undo" at bounding box center [246, 448] width 38 height 15
click at [26, 225] on div at bounding box center [23, 226] width 8 height 8
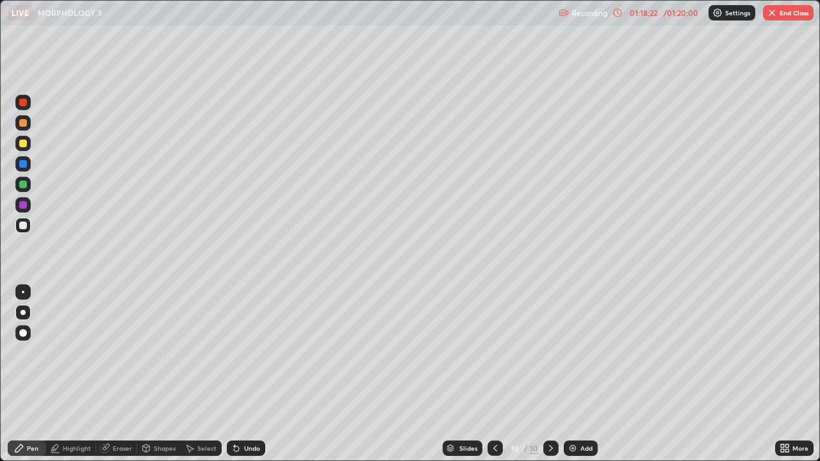
click at [22, 188] on div at bounding box center [23, 185] width 8 height 8
click at [26, 149] on div at bounding box center [22, 143] width 15 height 15
click at [238, 374] on icon at bounding box center [236, 448] width 10 height 10
click at [240, 374] on div "Undo" at bounding box center [246, 448] width 38 height 15
click at [252, 374] on div "Undo" at bounding box center [252, 448] width 16 height 6
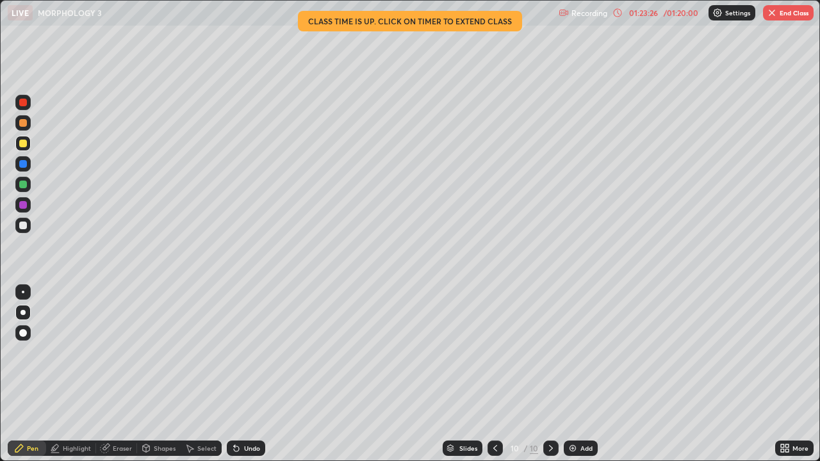
click at [494, 374] on icon at bounding box center [495, 448] width 10 height 10
click at [492, 374] on icon at bounding box center [495, 448] width 10 height 10
click at [494, 374] on icon at bounding box center [495, 448] width 10 height 10
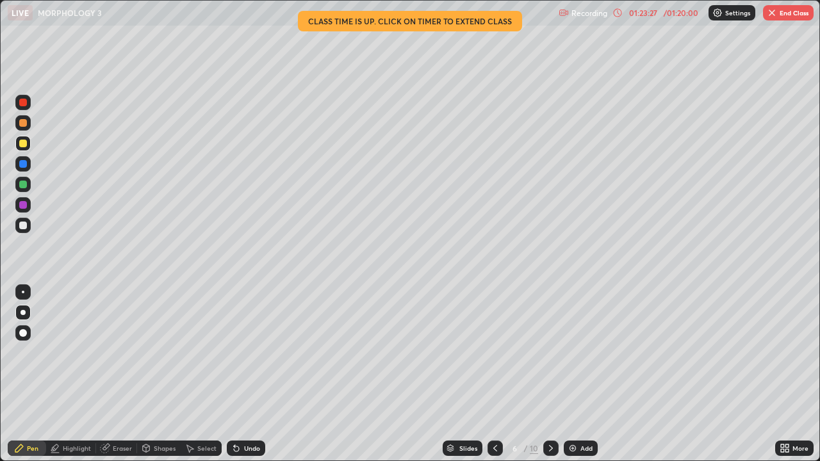
click at [500, 374] on div at bounding box center [494, 448] width 15 height 15
click at [501, 374] on div at bounding box center [494, 448] width 15 height 26
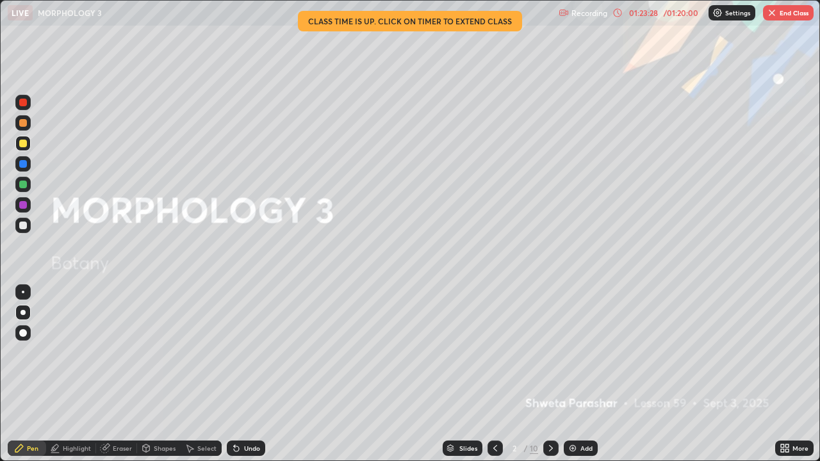
click at [501, 374] on div at bounding box center [494, 448] width 15 height 26
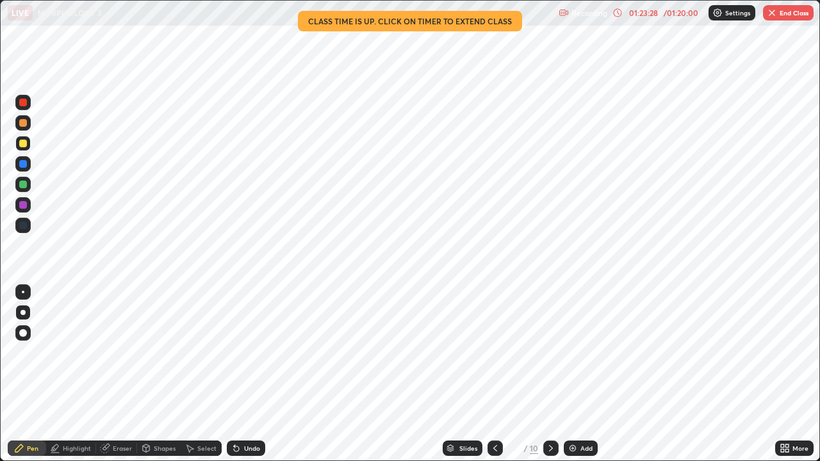
click at [501, 374] on div at bounding box center [494, 448] width 15 height 26
click at [548, 374] on icon at bounding box center [551, 448] width 10 height 10
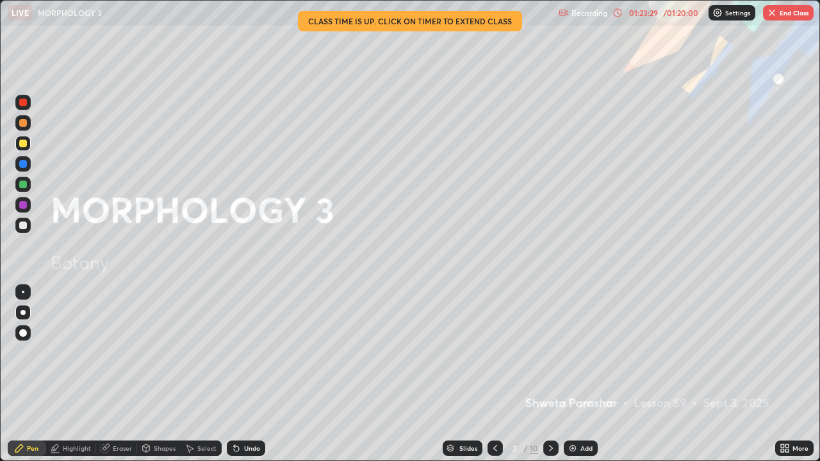
click at [549, 374] on icon at bounding box center [551, 448] width 10 height 10
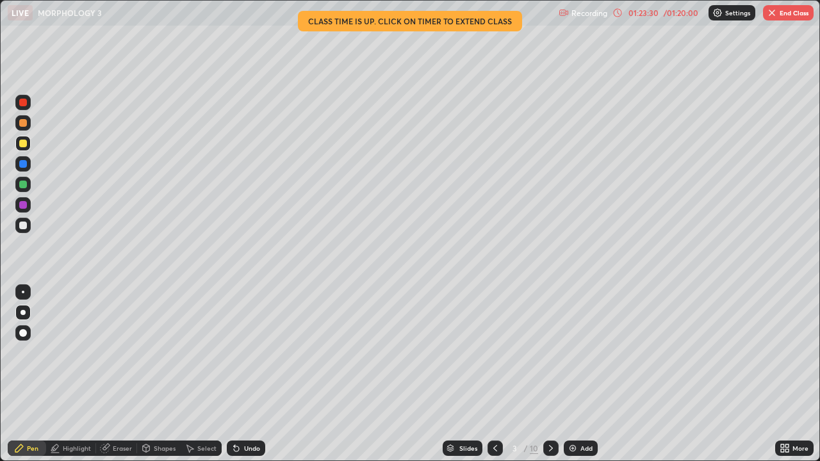
click at [549, 374] on icon at bounding box center [551, 448] width 10 height 10
click at [496, 374] on icon at bounding box center [495, 448] width 10 height 10
click at [125, 374] on div "Eraser" at bounding box center [122, 448] width 19 height 6
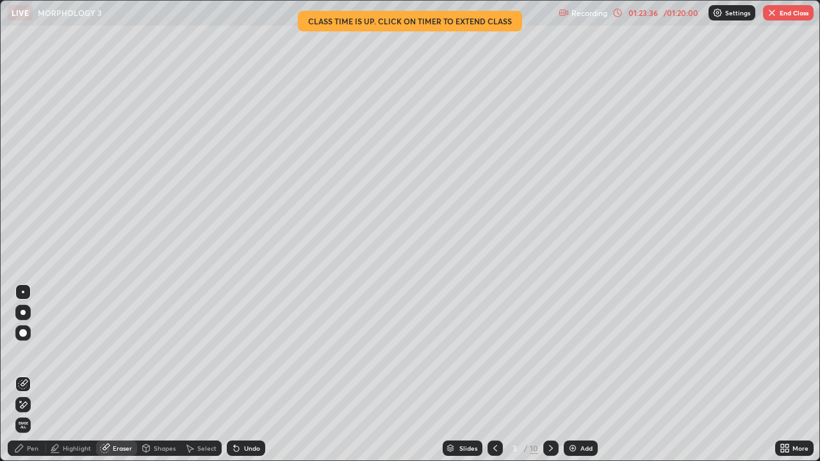
click at [22, 334] on div at bounding box center [23, 333] width 8 height 8
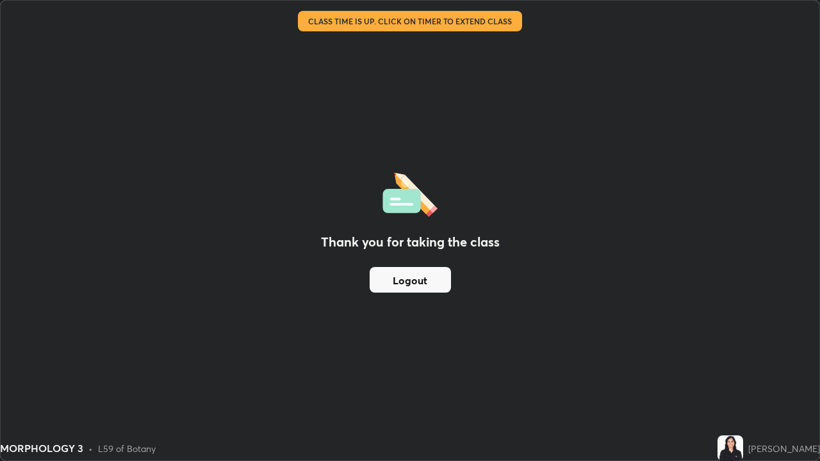
click at [393, 284] on button "Logout" at bounding box center [409, 280] width 81 height 26
